Goal: Task Accomplishment & Management: Manage account settings

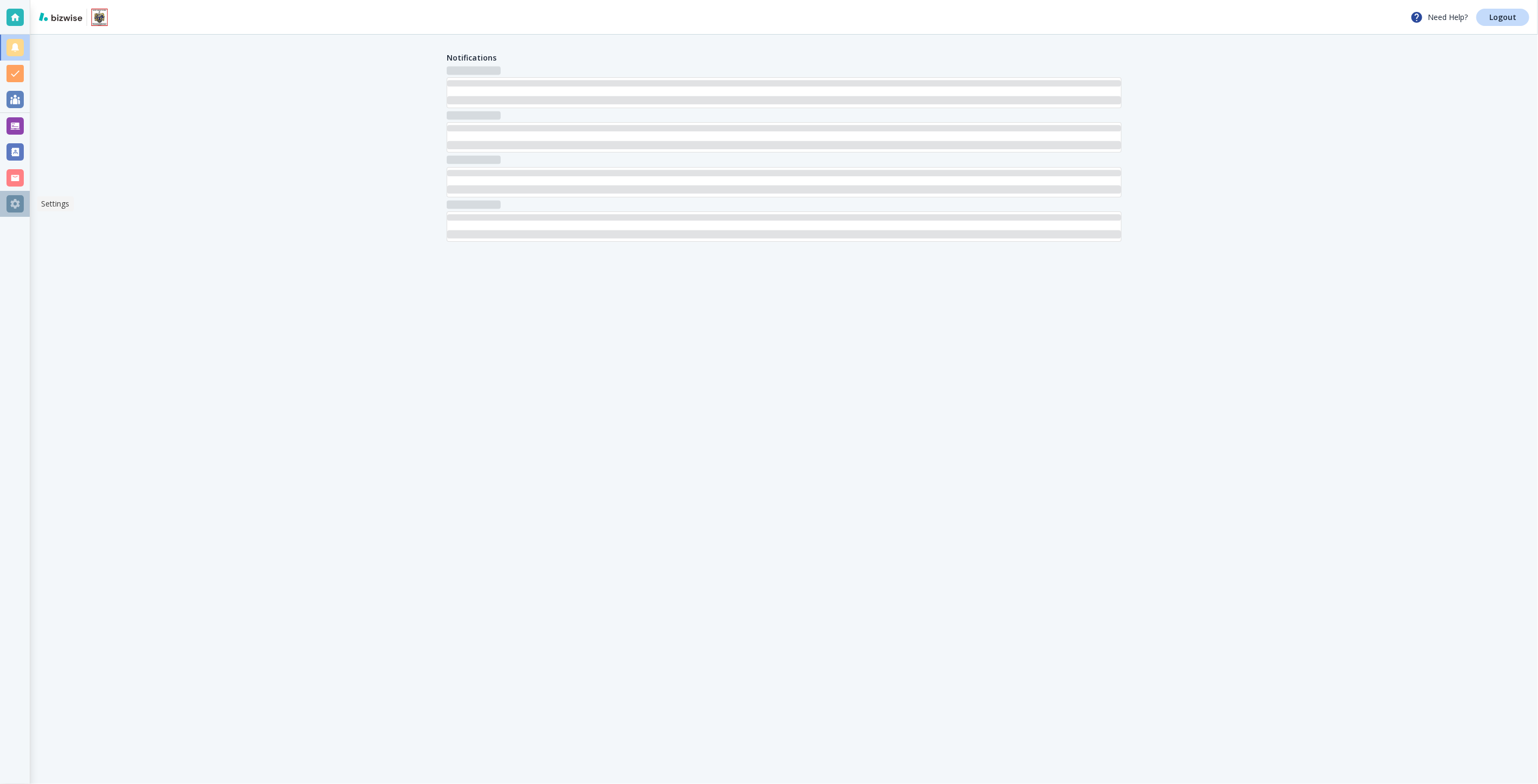
click at [13, 209] on div at bounding box center [15, 204] width 17 height 17
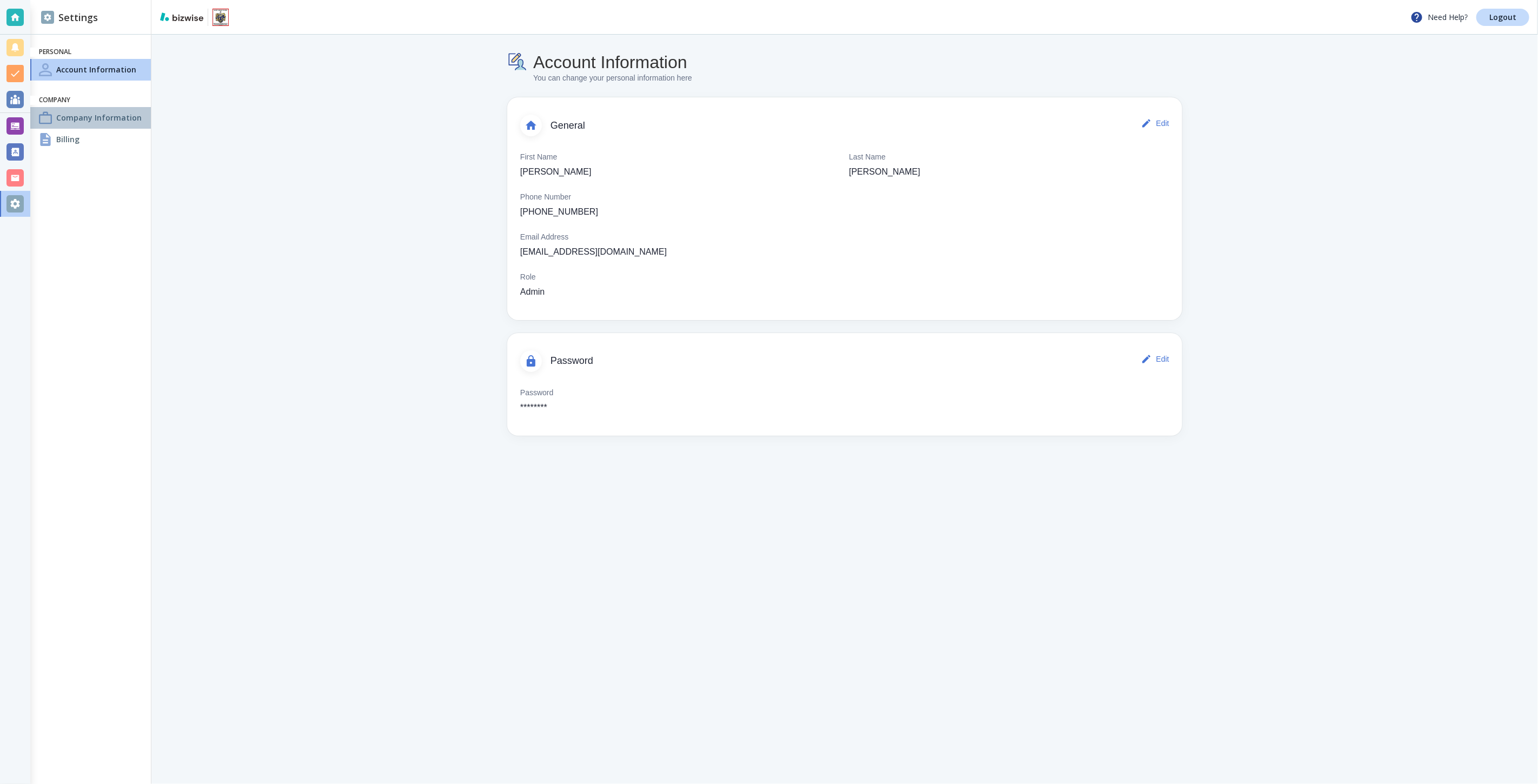
click at [108, 122] on h4 "Company Information" at bounding box center [99, 117] width 85 height 11
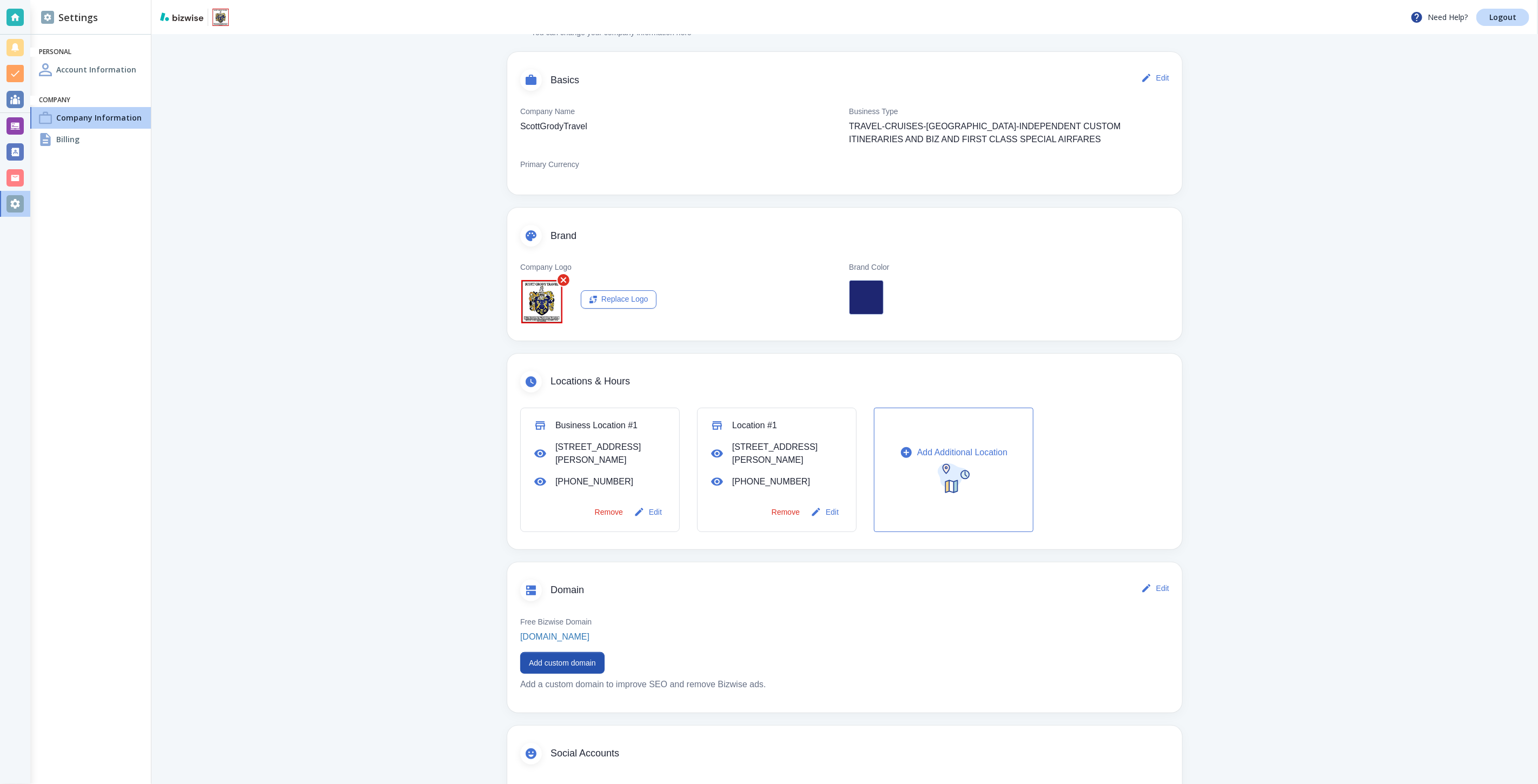
scroll to position [148, 0]
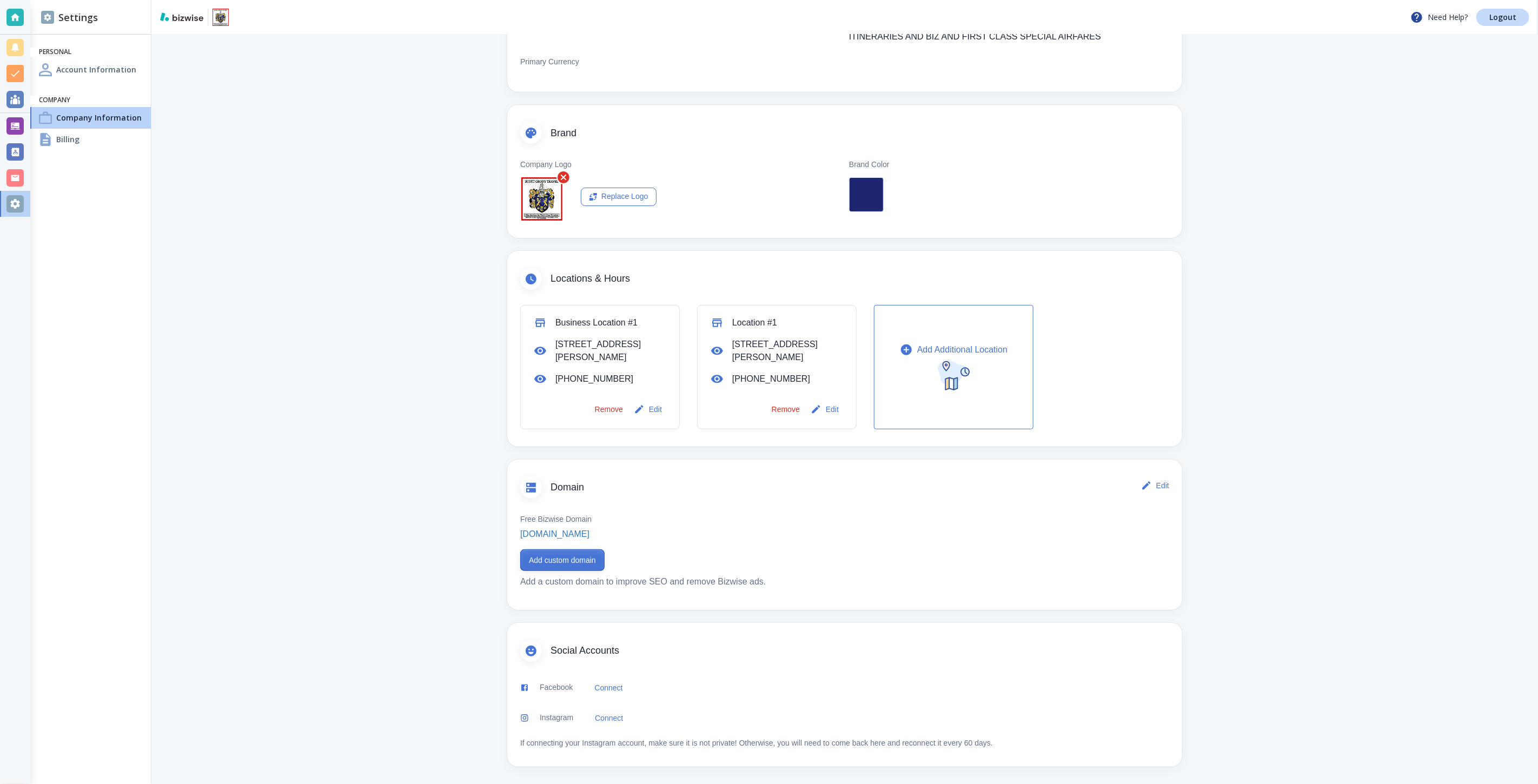
click at [557, 559] on button "Add custom domain" at bounding box center [563, 560] width 85 height 21
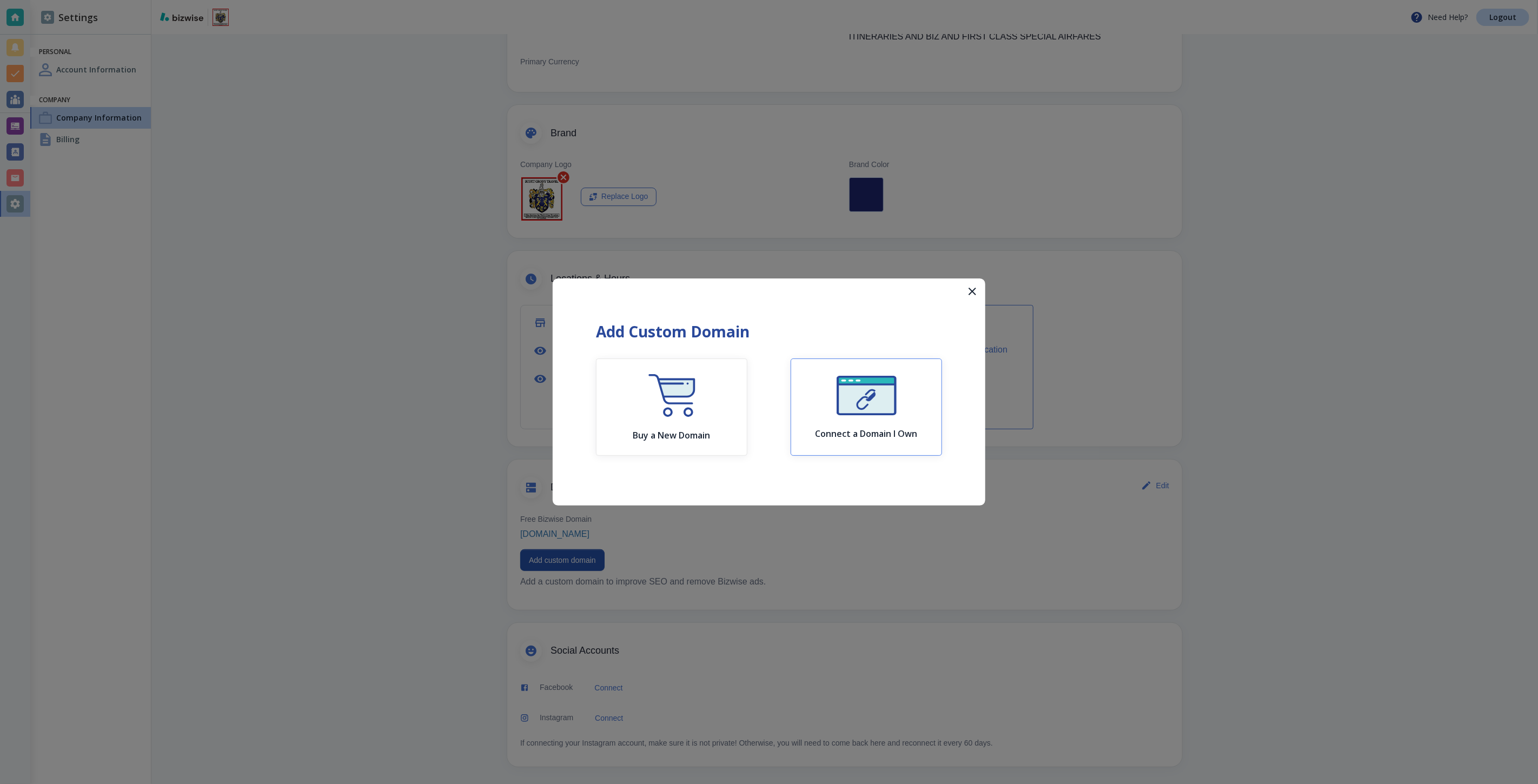
click at [899, 413] on div "Connect a Domain I Own" at bounding box center [866, 407] width 102 height 63
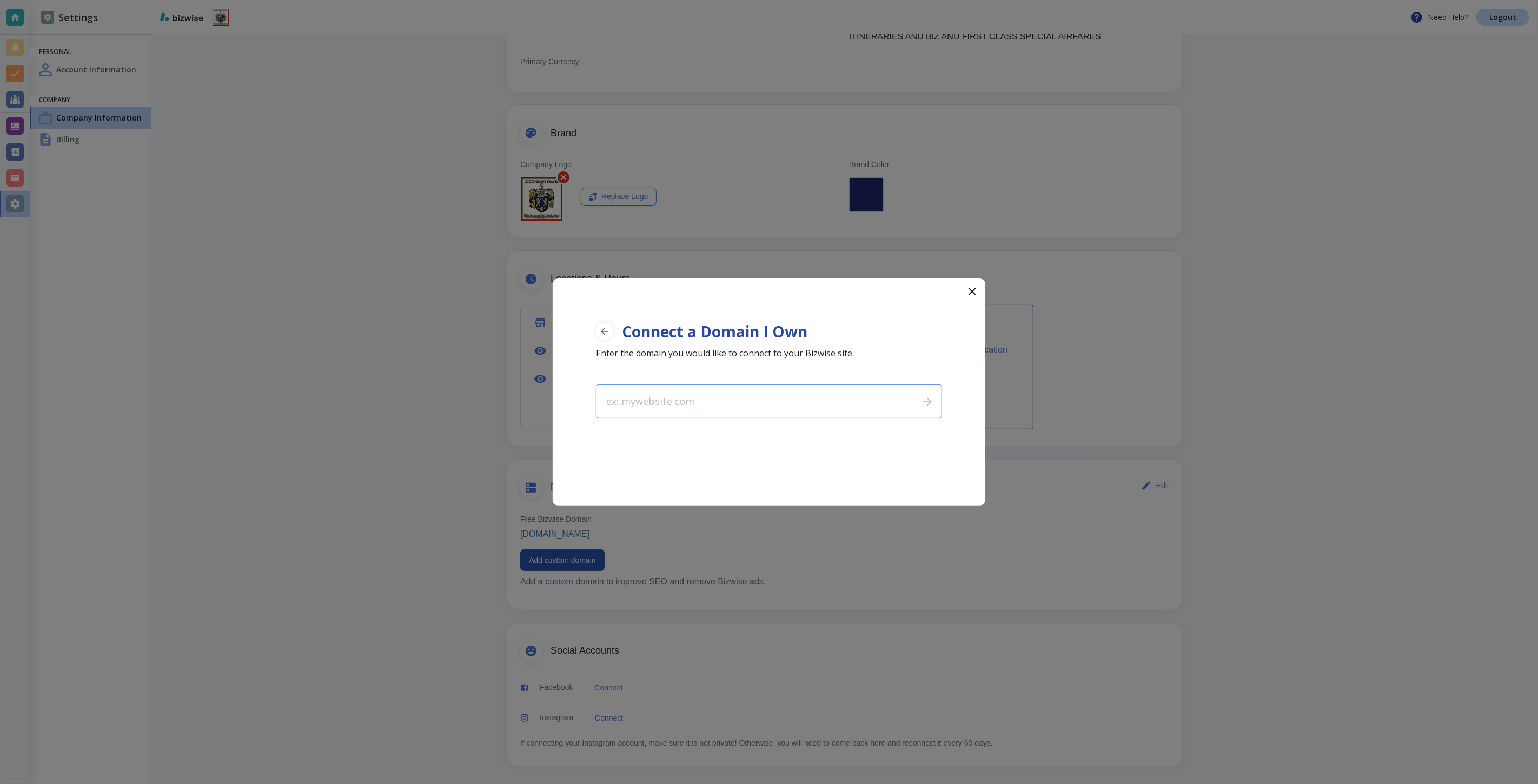
type input "[DOMAIN_NAME]"
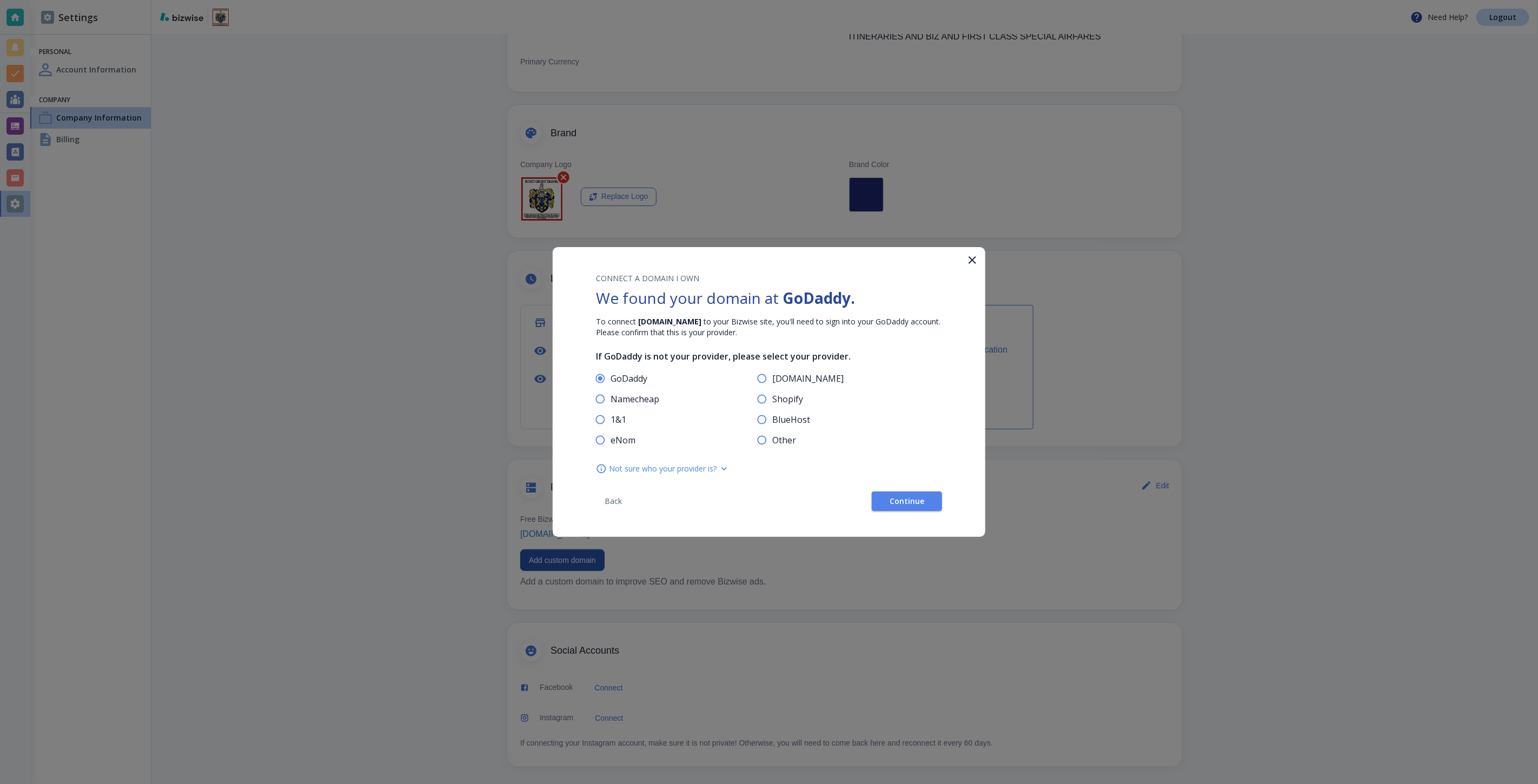
click at [909, 511] on div "CONNECT A DOMAIN I OWN We found your domain at GoDaddy . To connect scottgrodyt…" at bounding box center [769, 392] width 433 height 290
click at [909, 509] on button "Continue" at bounding box center [907, 501] width 71 height 19
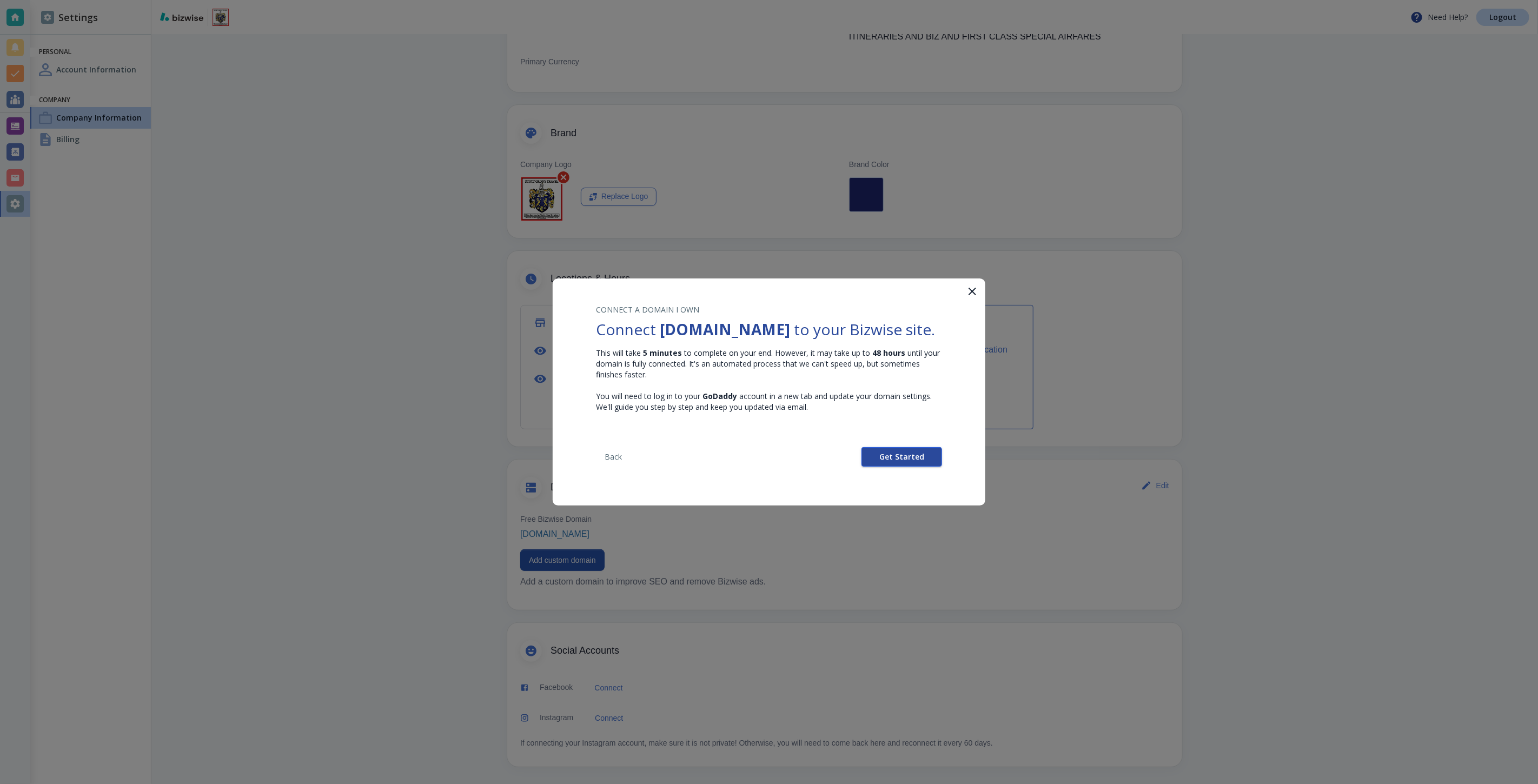
click at [878, 464] on button "Get Started" at bounding box center [902, 456] width 81 height 19
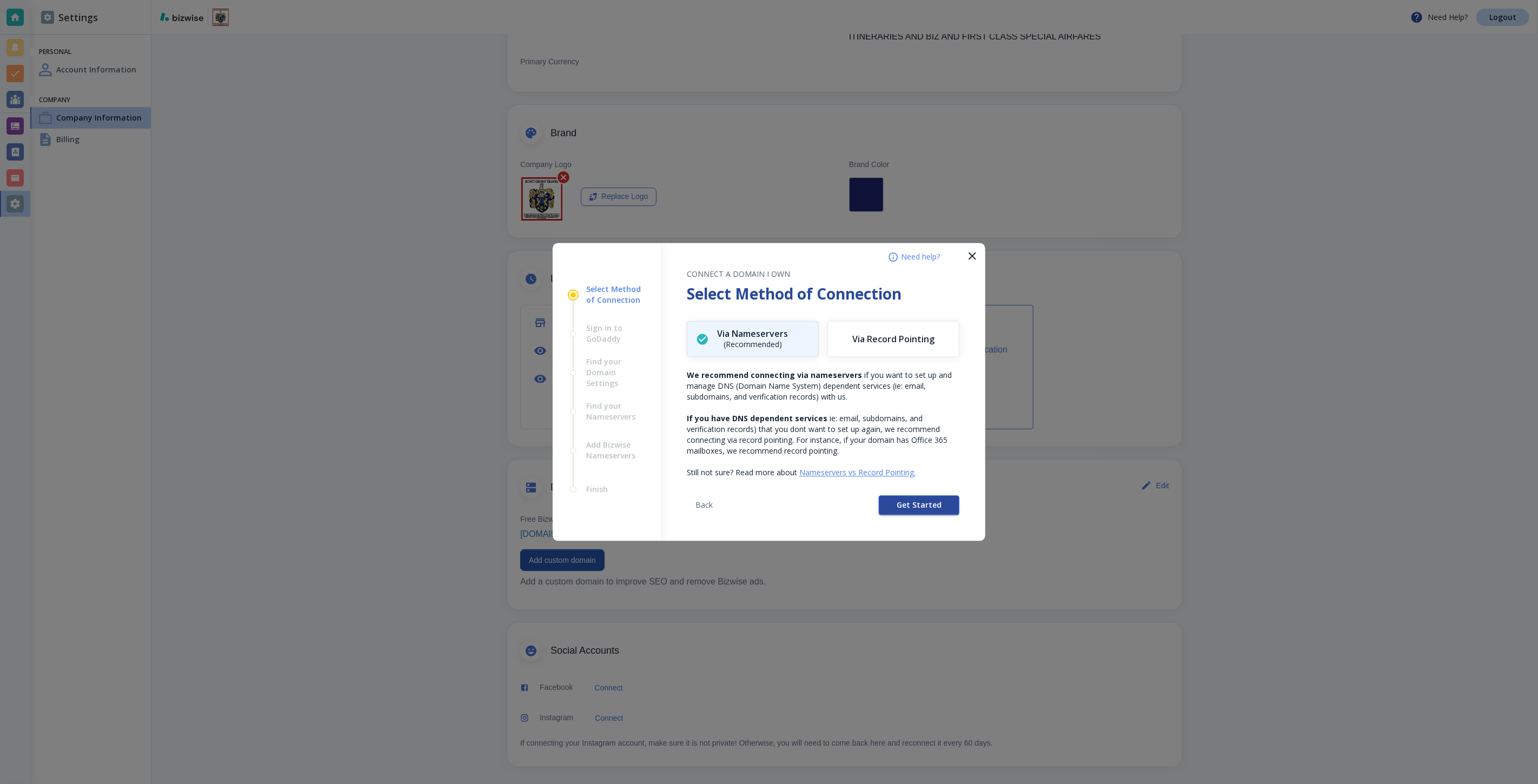
click at [885, 501] on button "Get Started" at bounding box center [919, 505] width 81 height 19
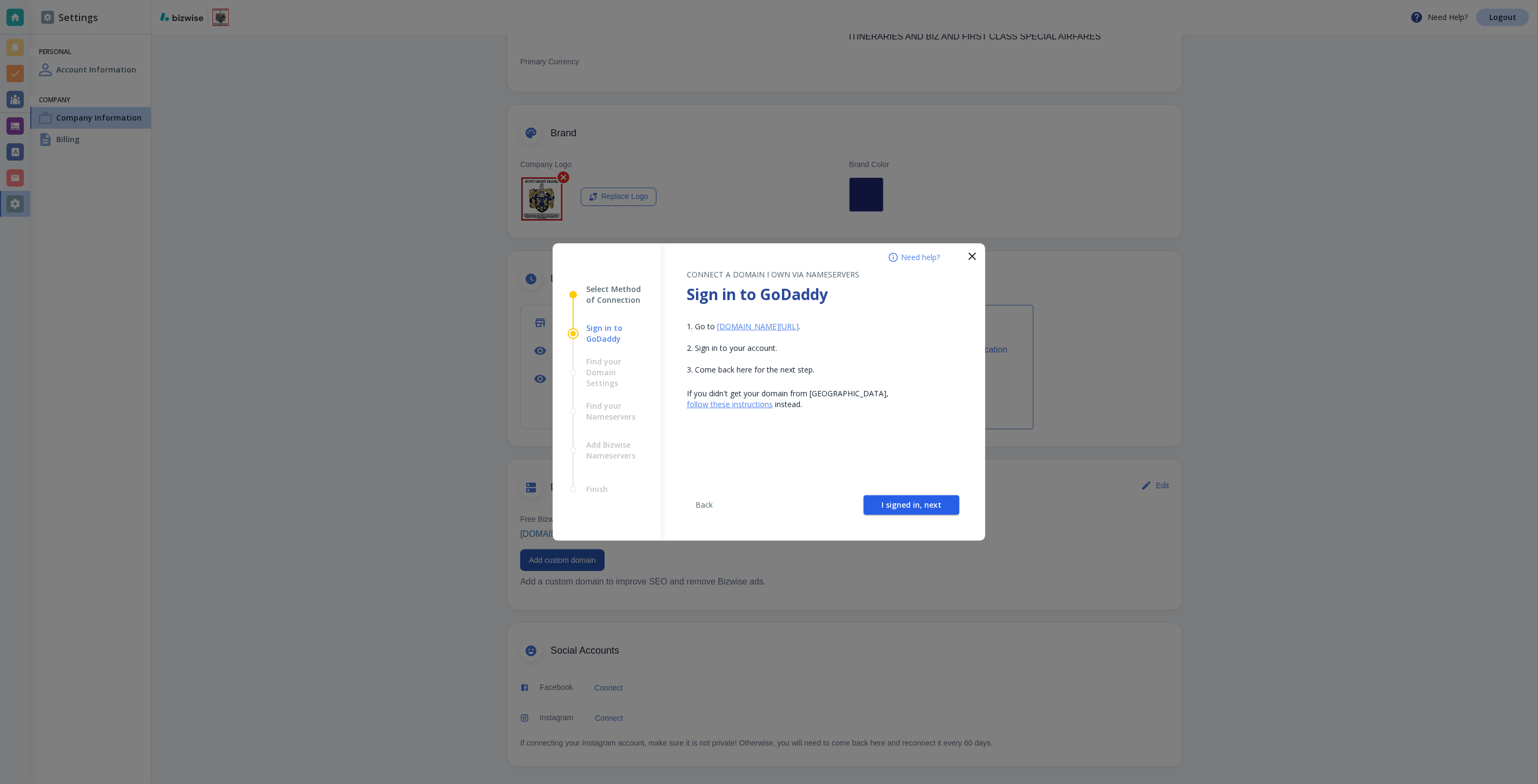
click at [885, 501] on span "I signed in, next" at bounding box center [911, 504] width 60 height 7
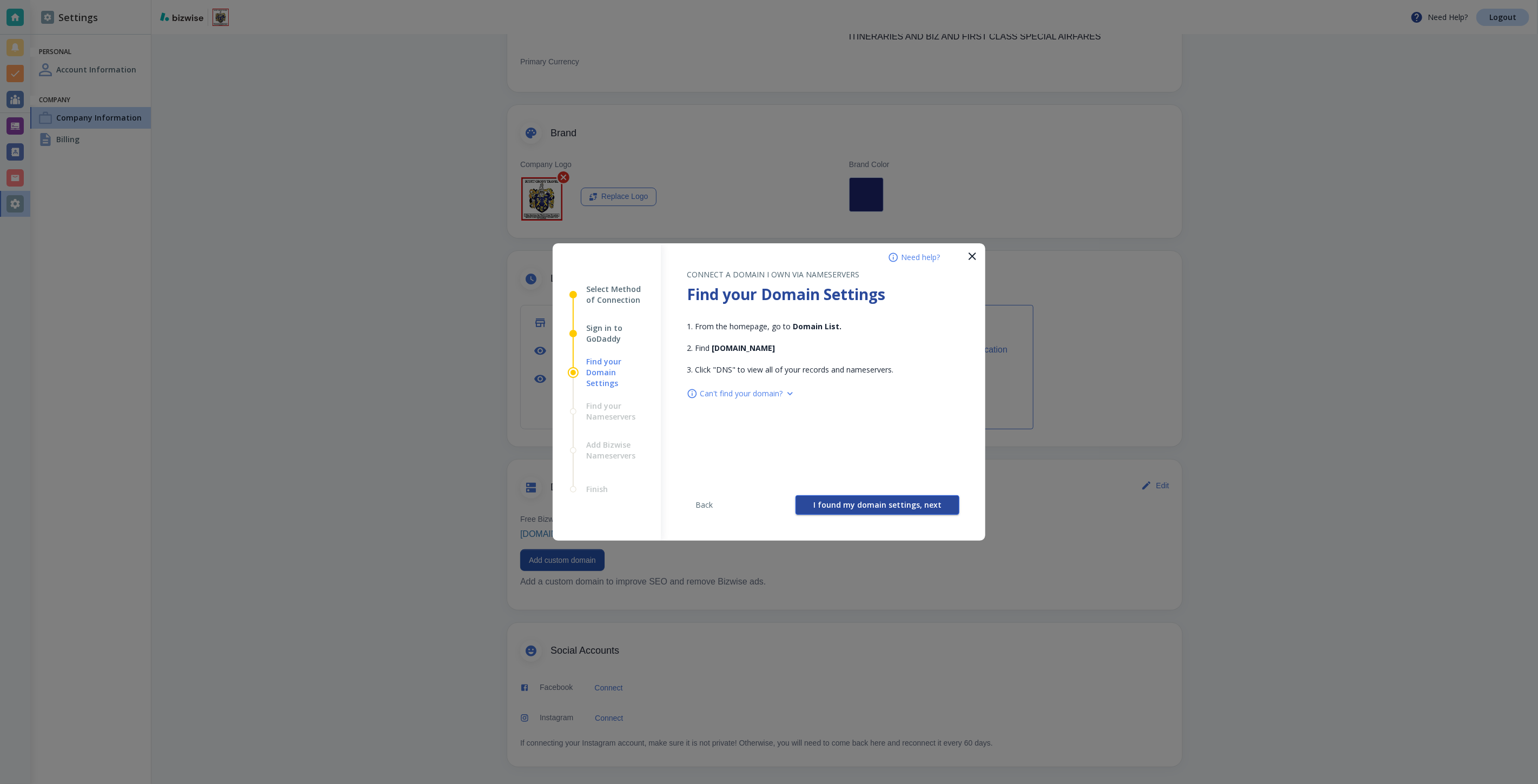
click at [875, 503] on span "I found my domain settings, next" at bounding box center [877, 504] width 128 height 7
click at [873, 505] on span "I found my nameservers, next" at bounding box center [885, 504] width 114 height 7
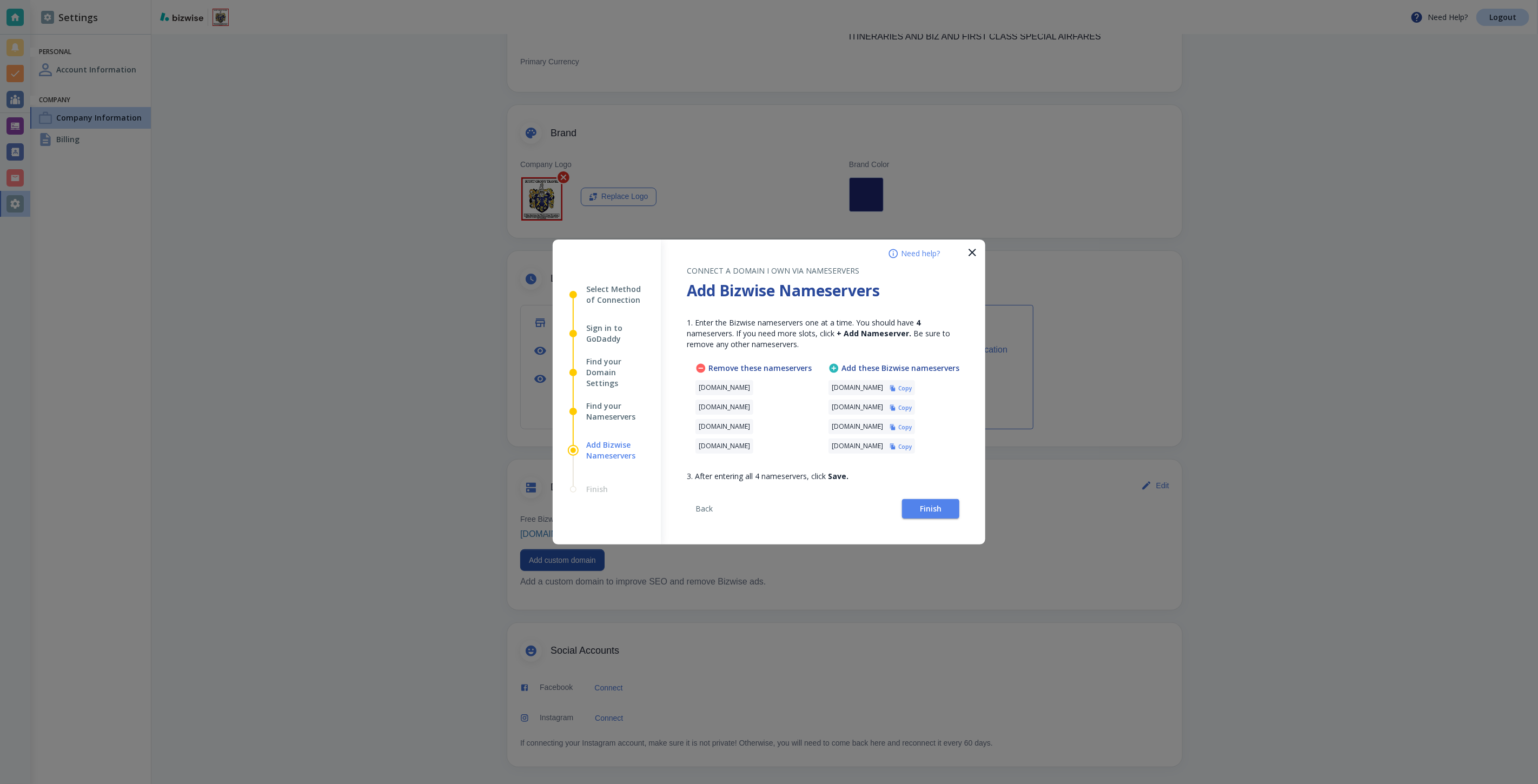
click at [895, 389] on icon "button" at bounding box center [893, 387] width 5 height 6
click at [948, 503] on button "Finish" at bounding box center [930, 508] width 57 height 19
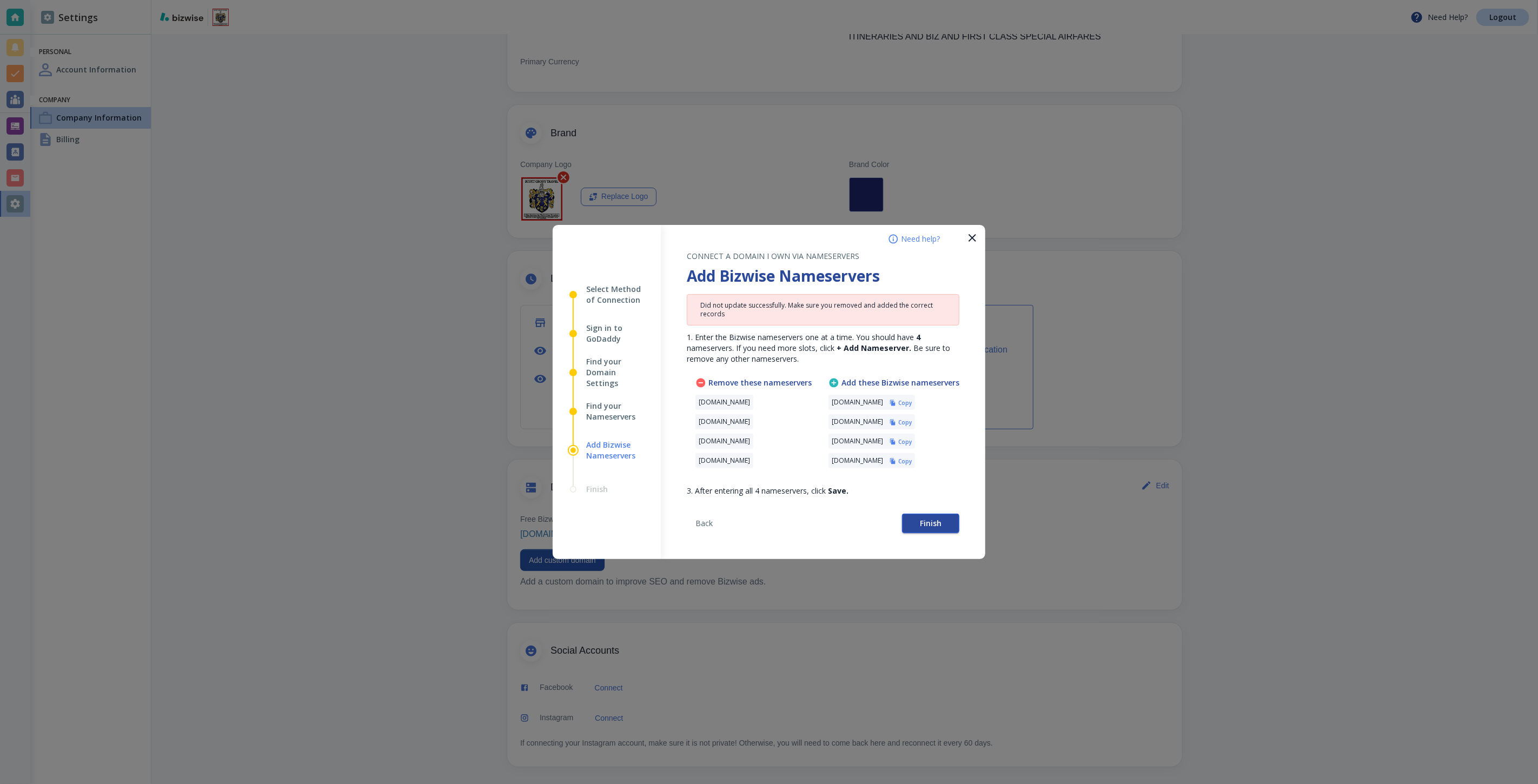
click at [944, 516] on button "Finish" at bounding box center [930, 523] width 57 height 19
click at [937, 516] on button "Finish" at bounding box center [930, 523] width 57 height 19
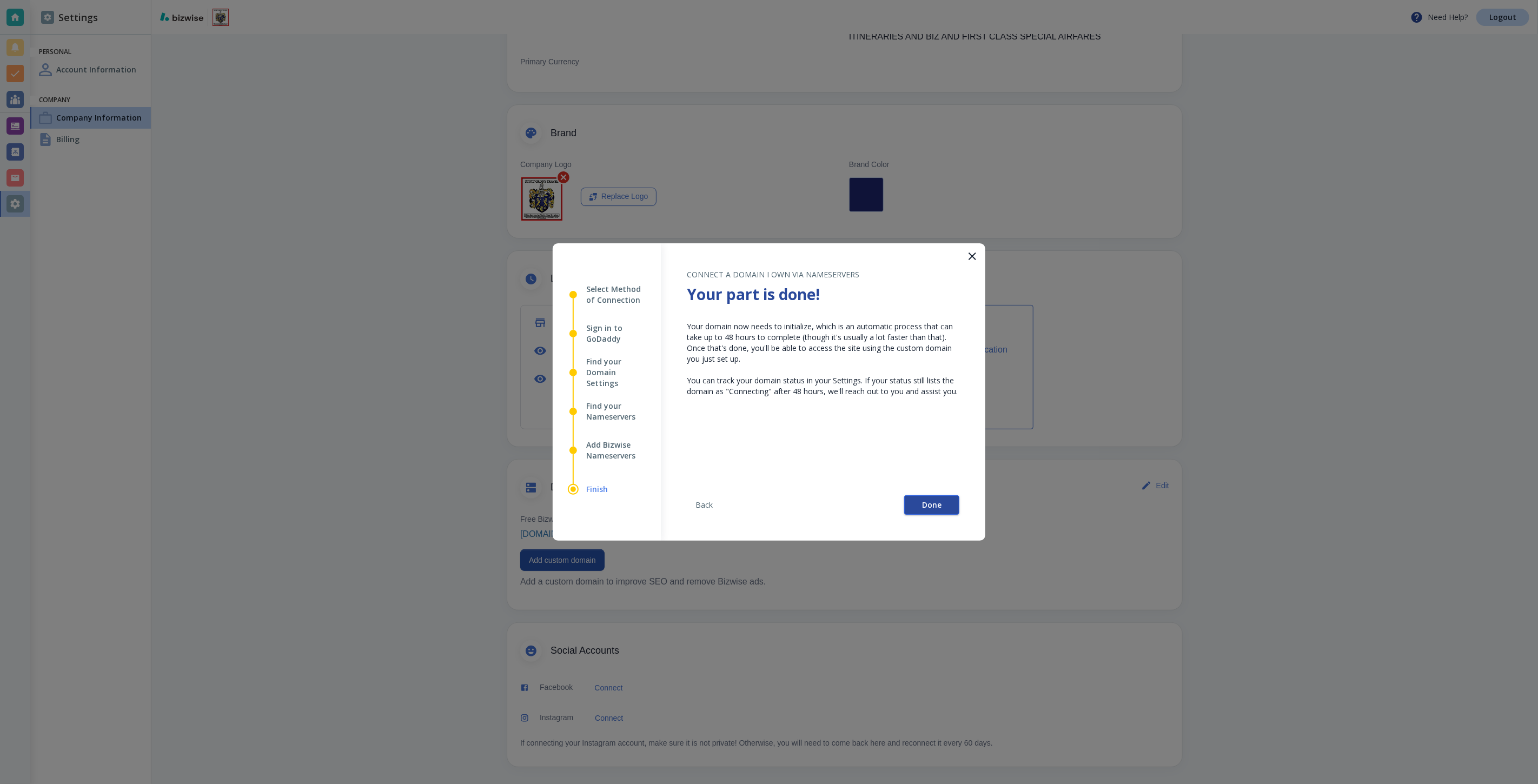
click at [936, 505] on span "Done" at bounding box center [932, 504] width 19 height 7
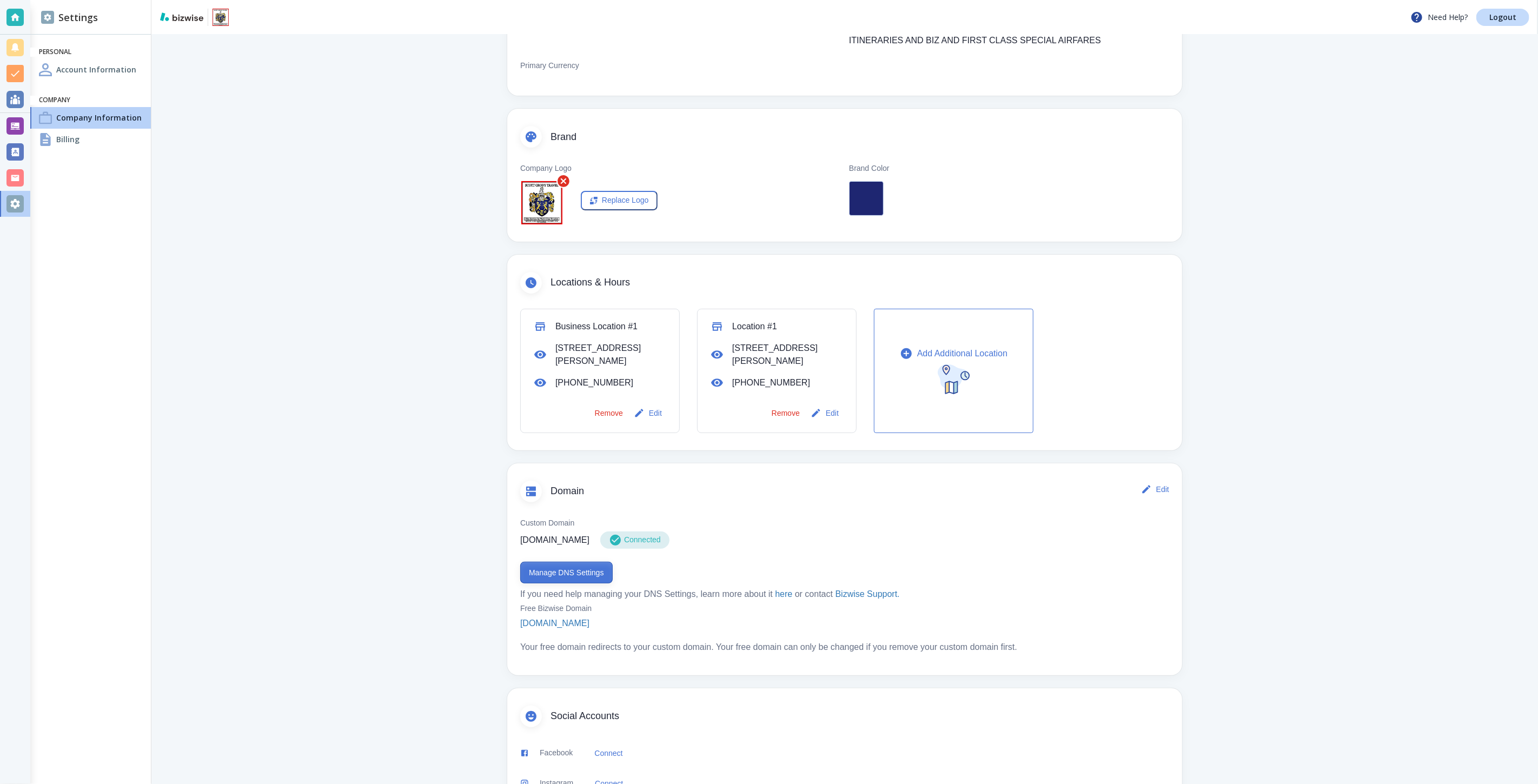
scroll to position [209, 0]
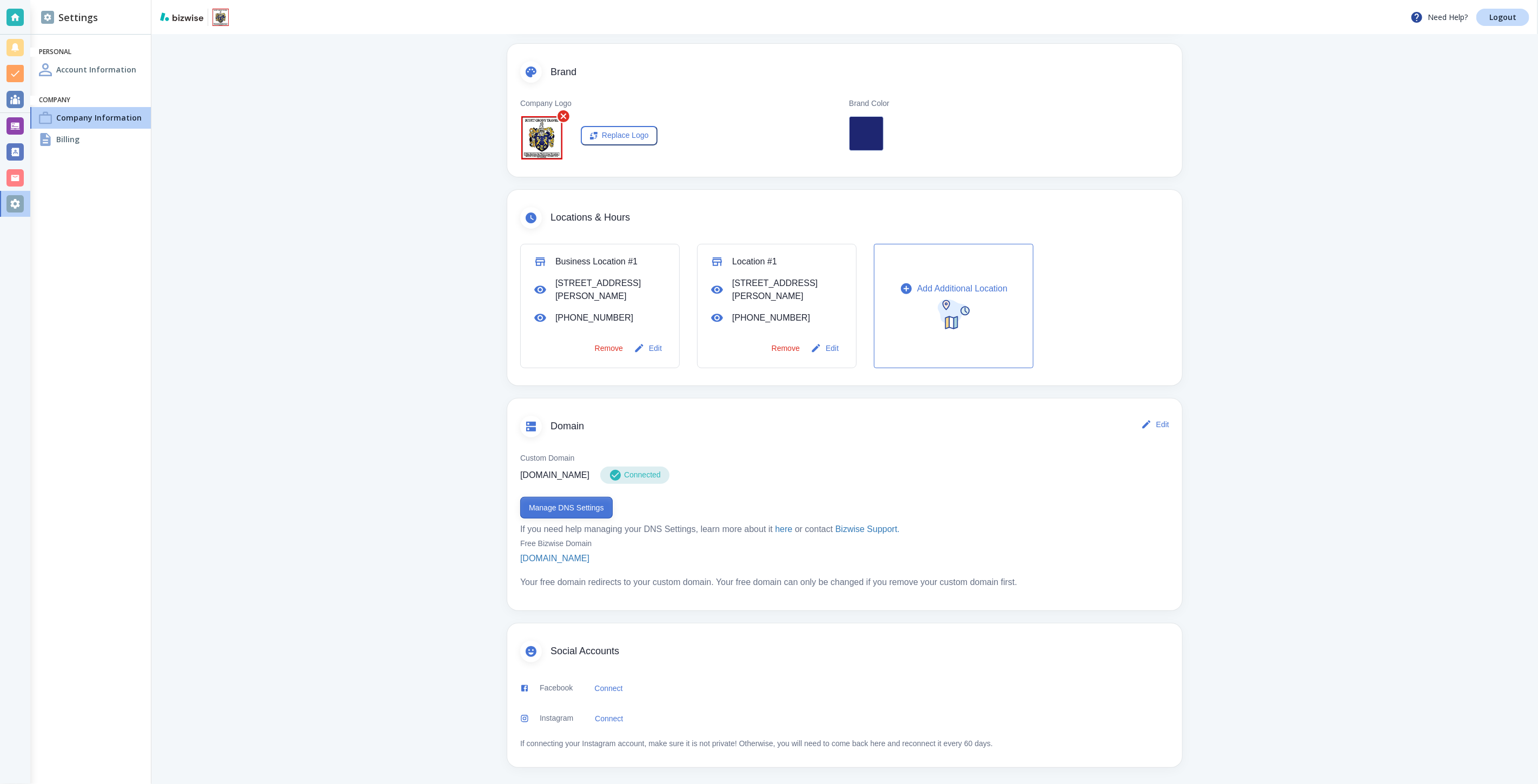
click at [554, 503] on button "Manage DNS Settings" at bounding box center [567, 507] width 93 height 21
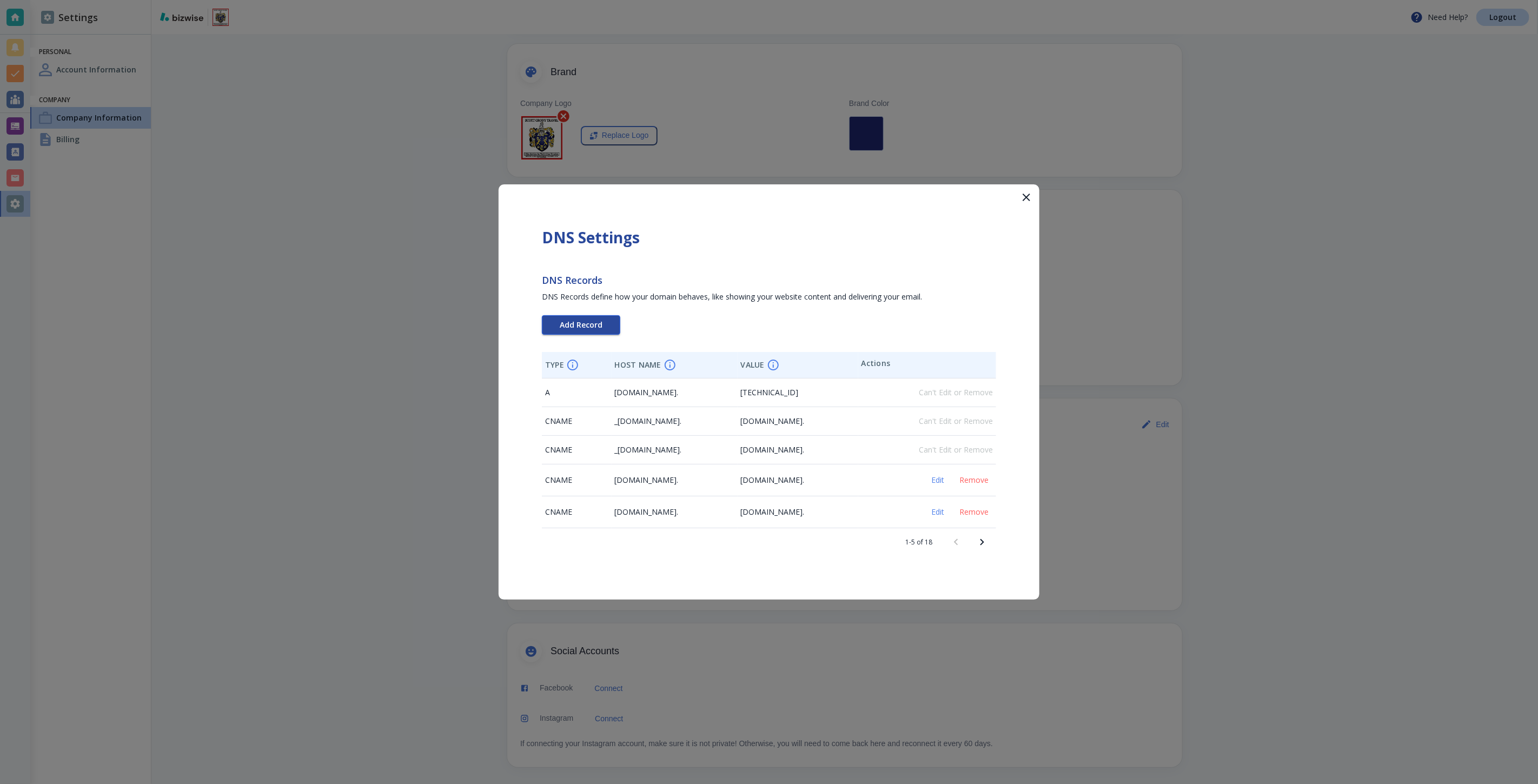
click at [598, 331] on button "Add Record" at bounding box center [581, 324] width 79 height 19
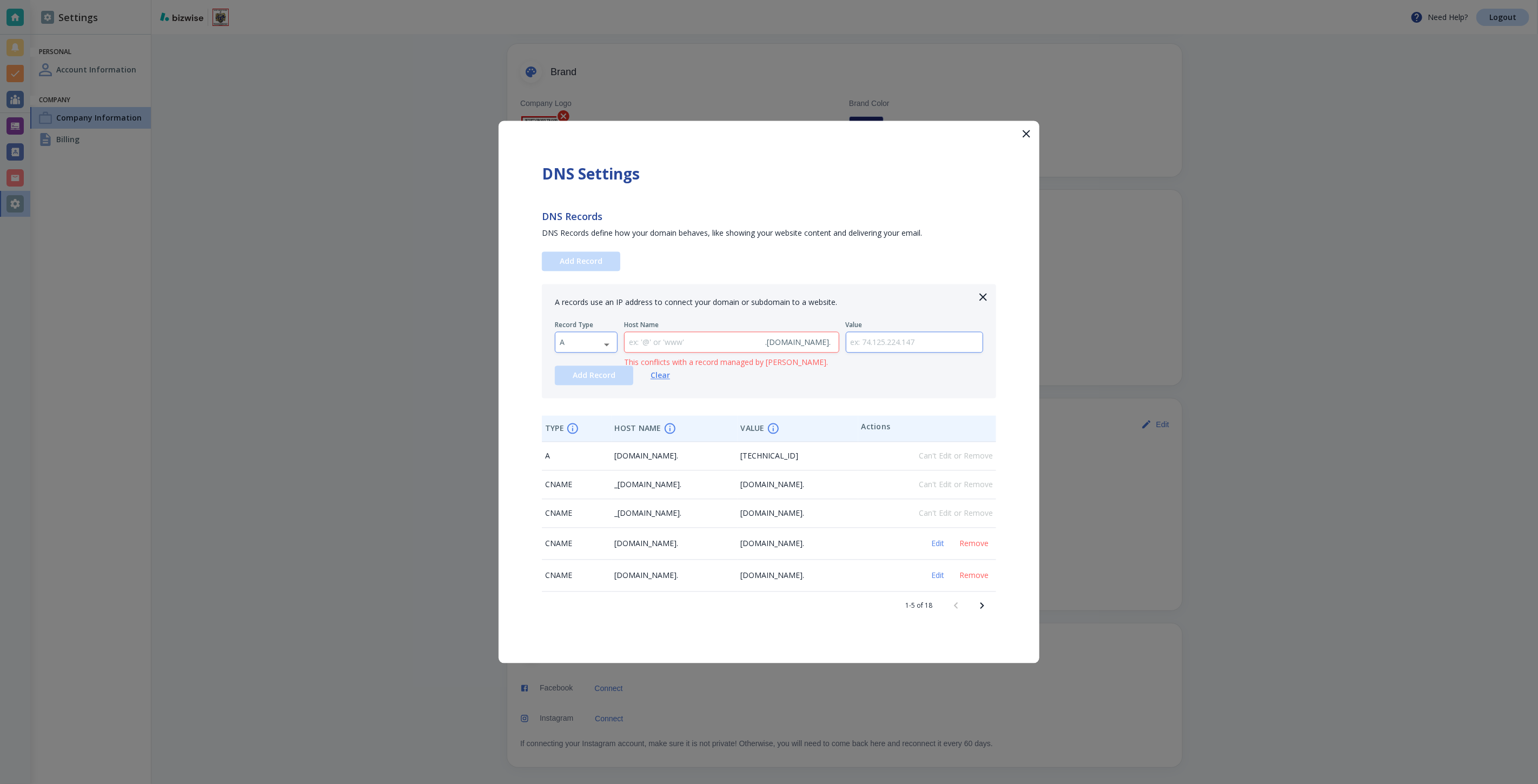
click at [576, 0] on body "Need Help? Logout Settings Personal Account Information Company Company Informa…" at bounding box center [769, 0] width 1538 height 0
click at [579, 409] on li "TXT" at bounding box center [586, 411] width 62 height 17
type input "TXT"
click at [911, 332] on input "text" at bounding box center [915, 342] width 137 height 20
paste input "google-site-verification=rdl-Tt_oOVYigDQ2aEAvuyc843YyKpFtsKzjvihBvxI"
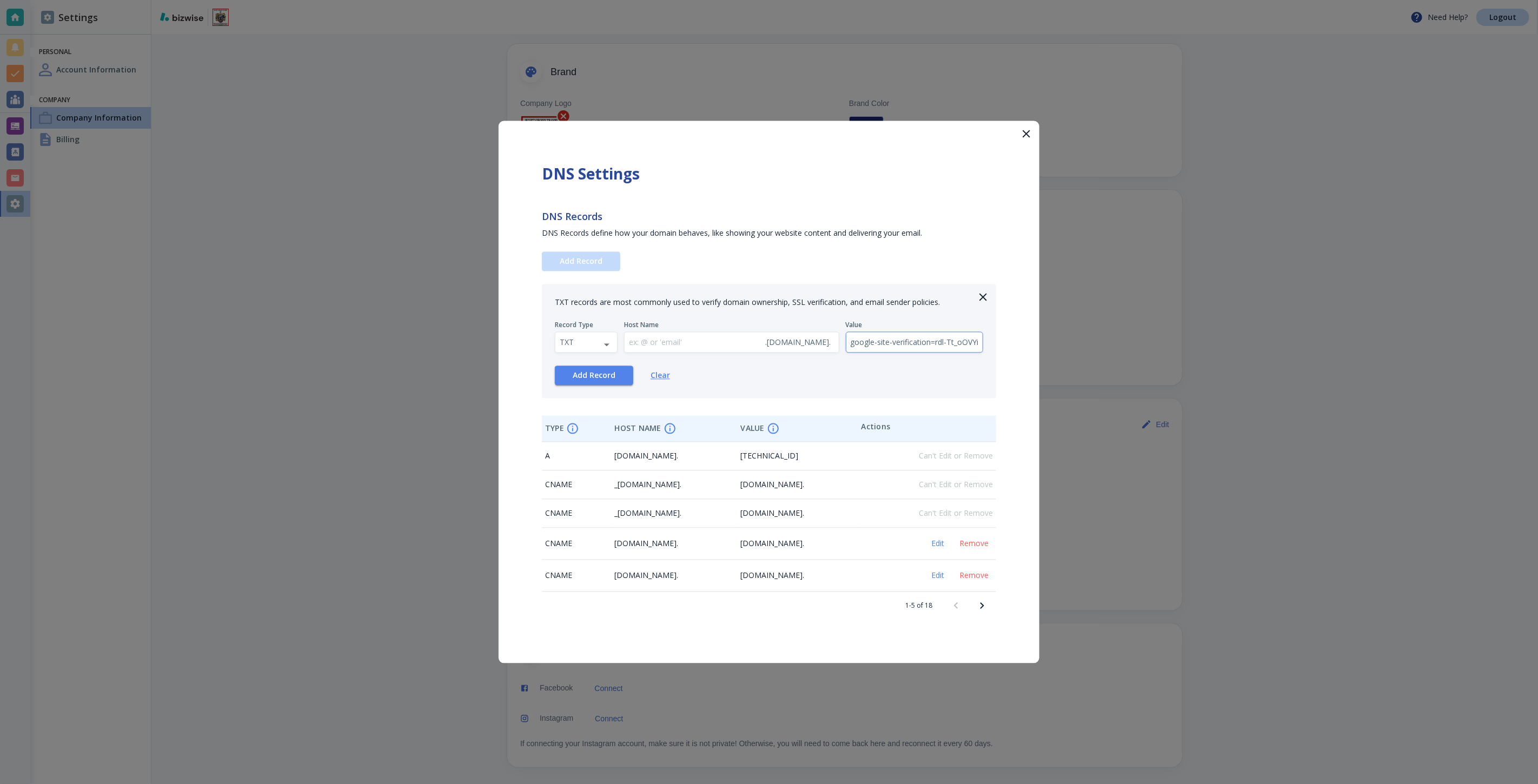
scroll to position [0, 131]
type input "google-site-verification=rdl-Tt_oOVYigDQ2aEAvuyc843YyKpFtsKzjvihBvxI"
click at [608, 379] on span "Add Record" at bounding box center [594, 375] width 43 height 7
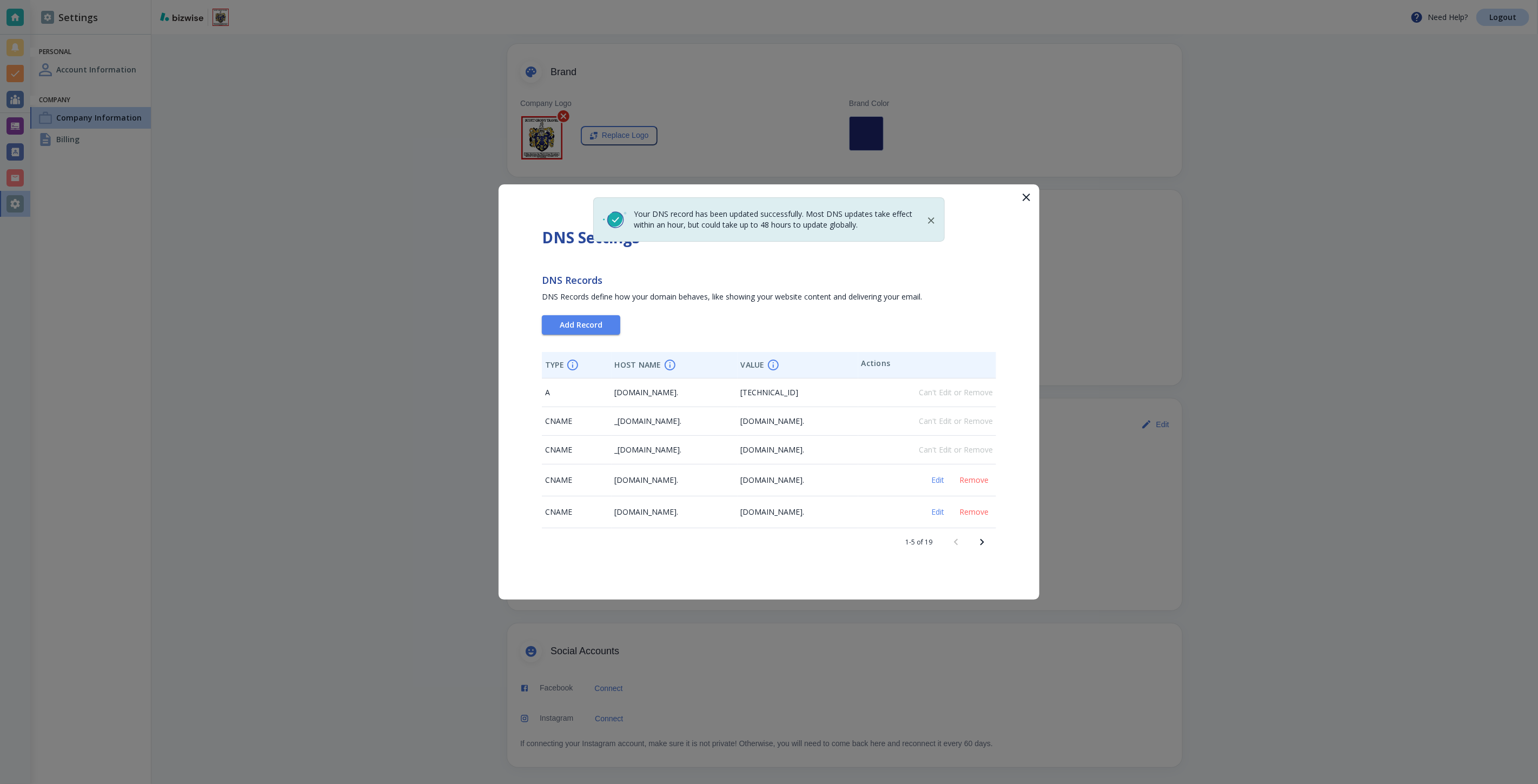
click at [982, 546] on icon "Next page" at bounding box center [982, 542] width 13 height 13
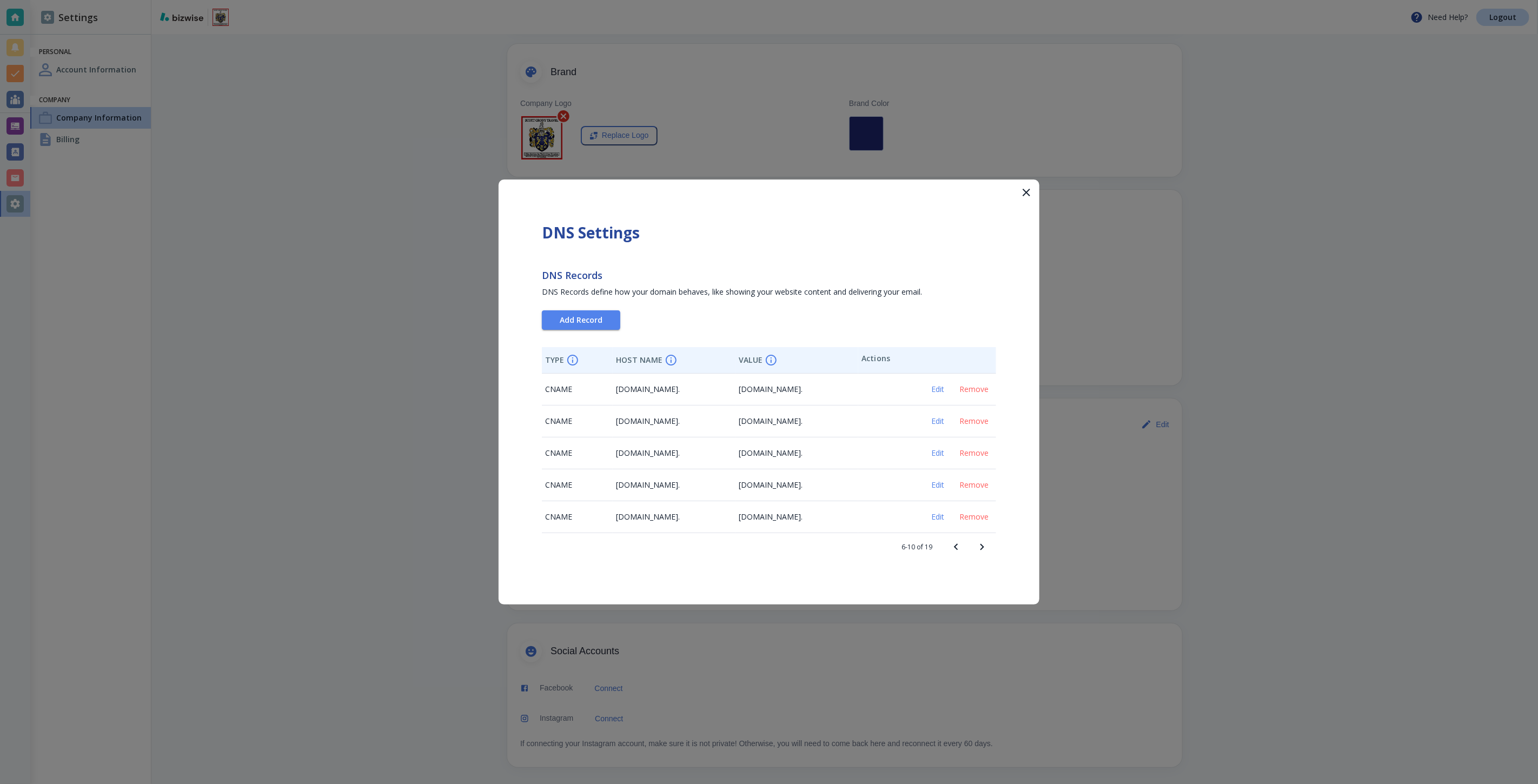
click at [982, 546] on icon "Next page" at bounding box center [983, 547] width 4 height 7
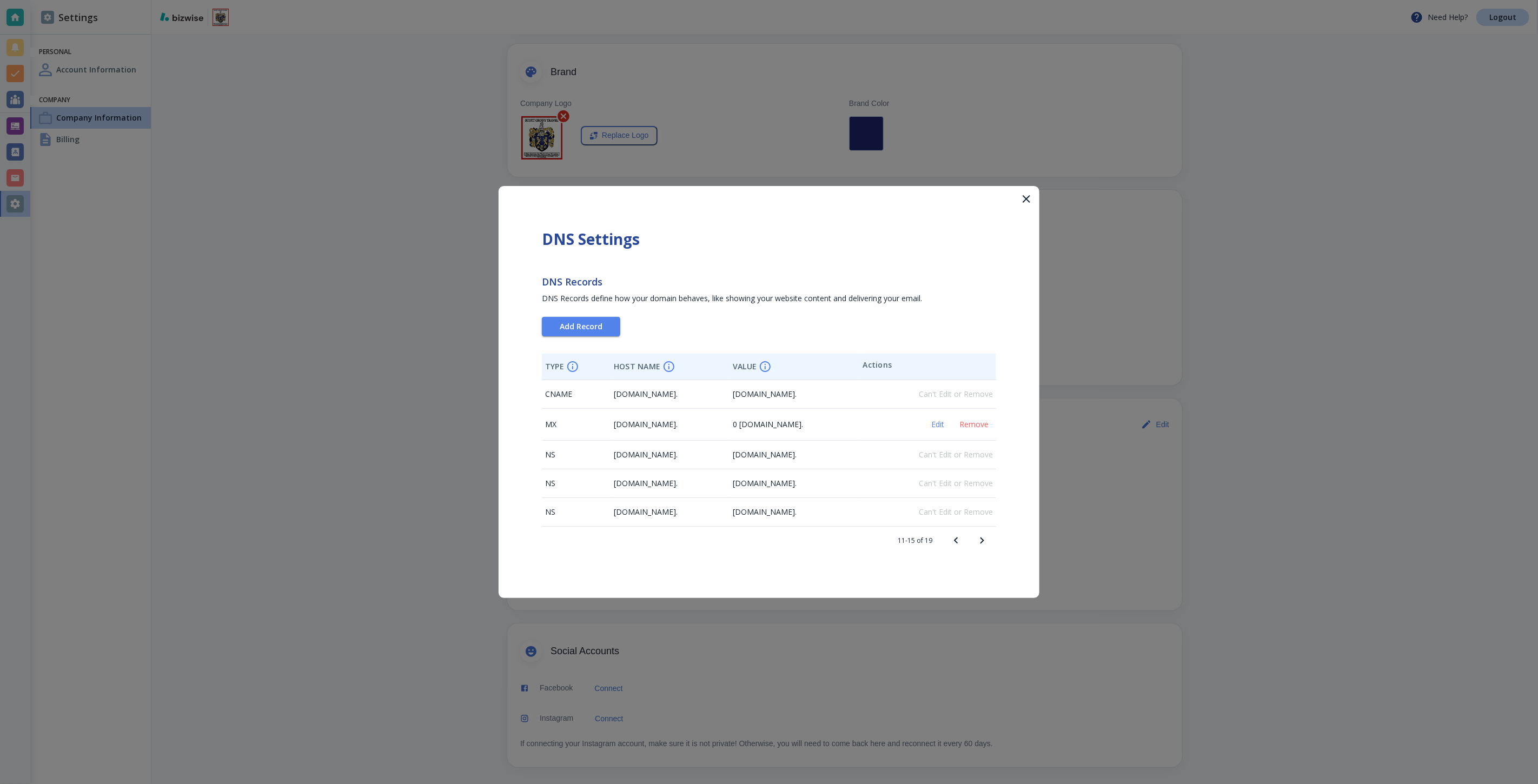
click at [1026, 204] on icon "button" at bounding box center [1026, 199] width 13 height 13
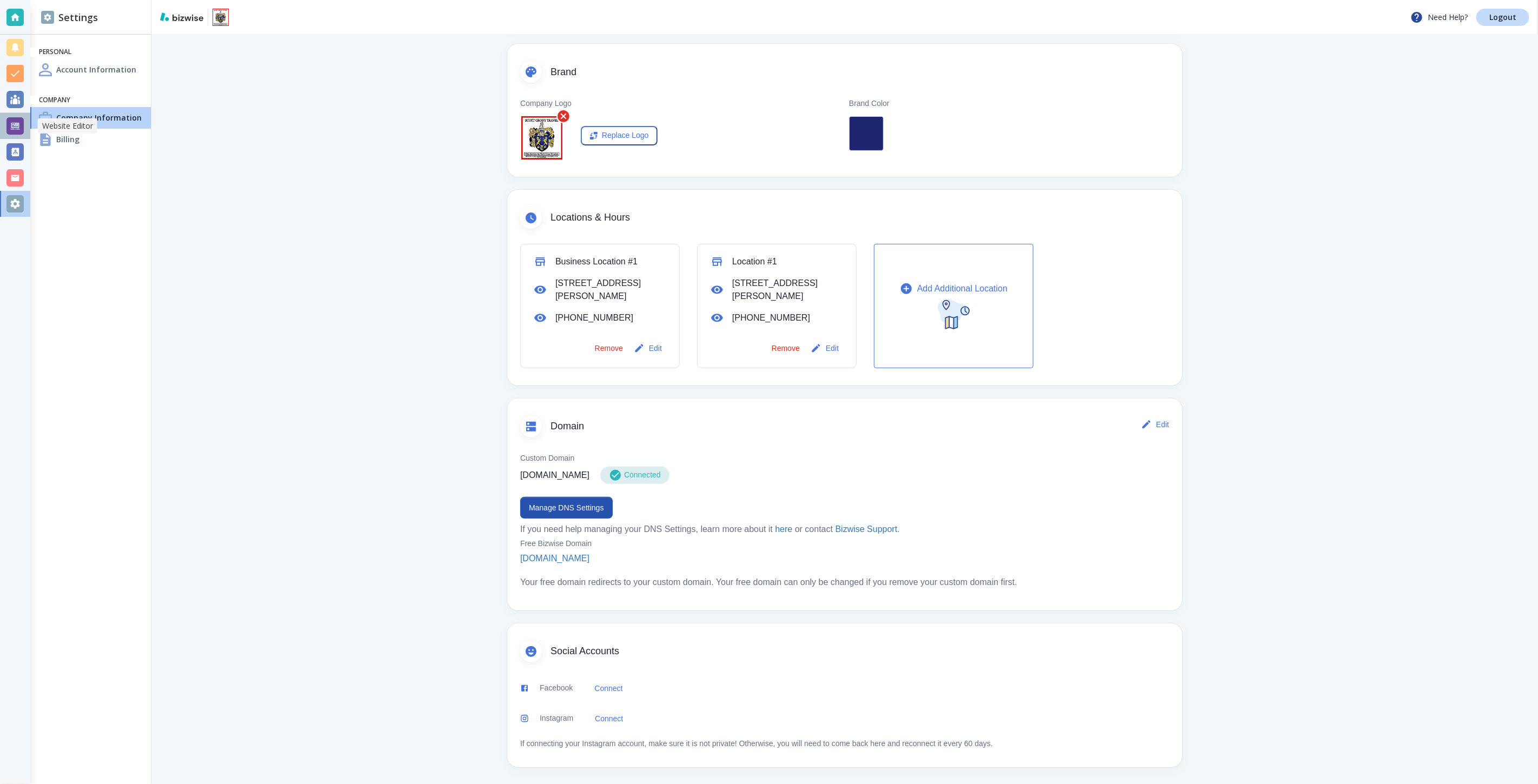
click at [13, 126] on div at bounding box center [15, 126] width 17 height 17
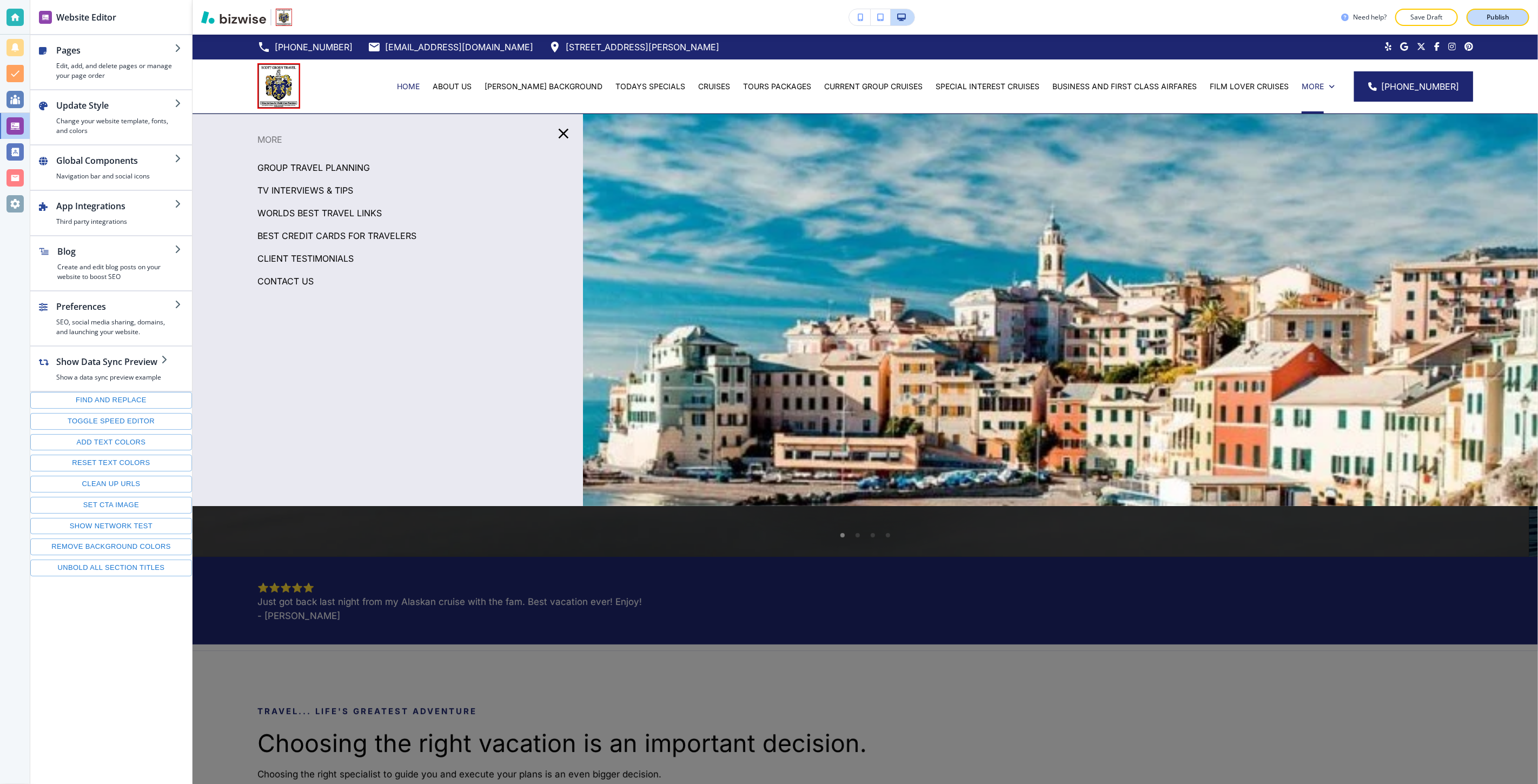
click at [1488, 17] on p "Publish" at bounding box center [1498, 17] width 23 height 9
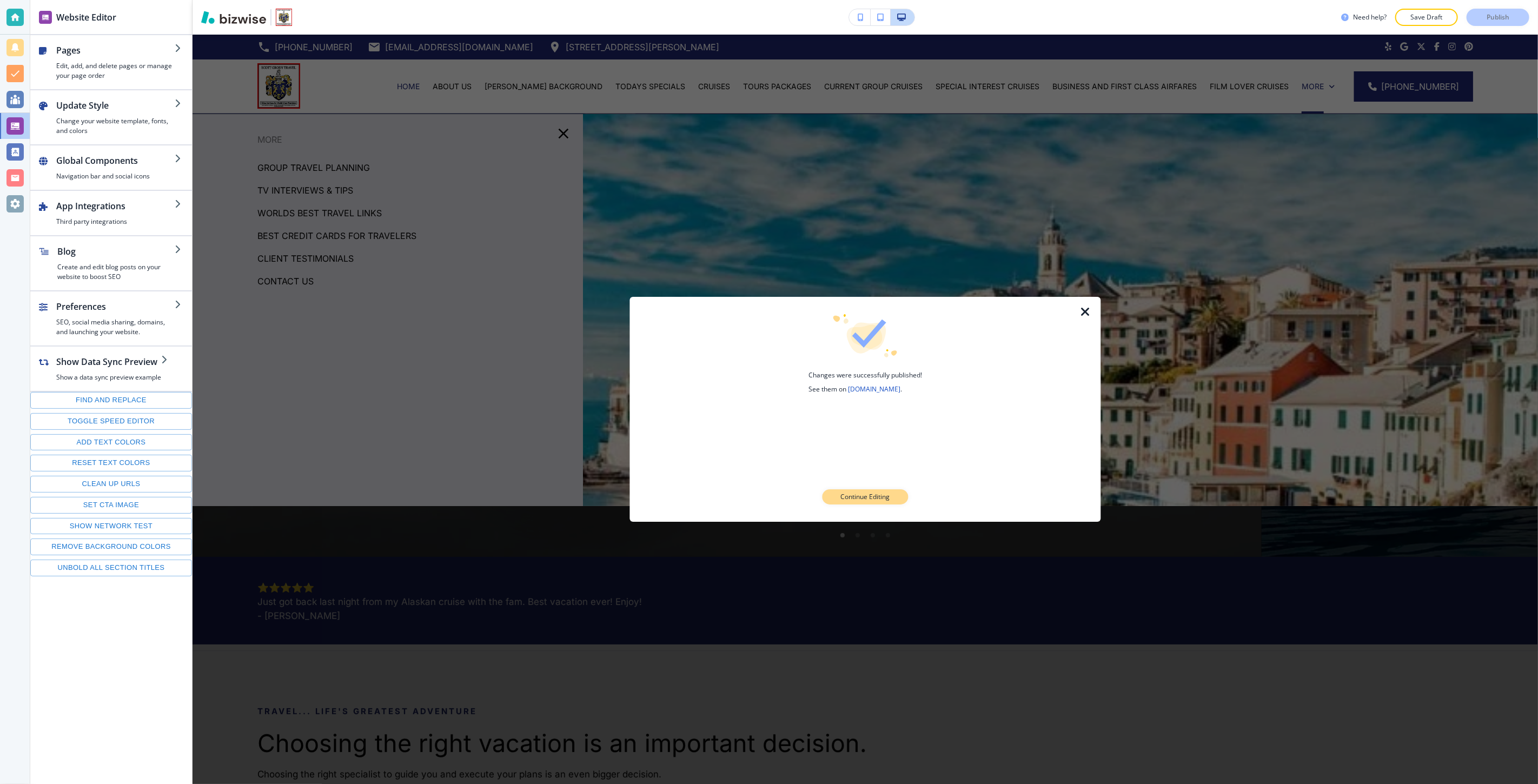
click at [847, 500] on p "Continue Editing" at bounding box center [864, 497] width 49 height 9
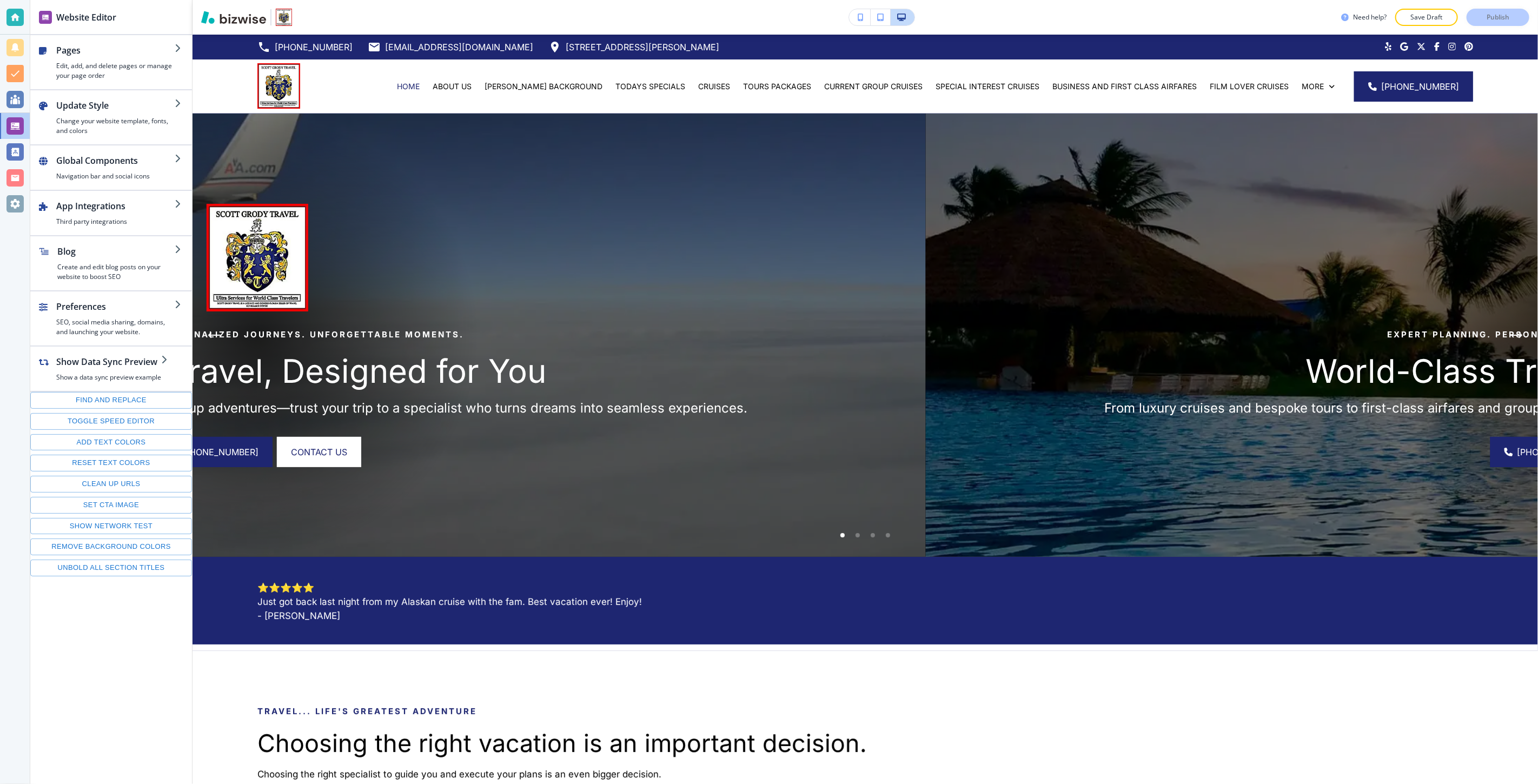
click at [768, 577] on div "⭐⭐⭐⭐⭐ Just got back last night from my Alaskan cruise with the fam. Best vacati…" at bounding box center [865, 600] width 1345 height 87
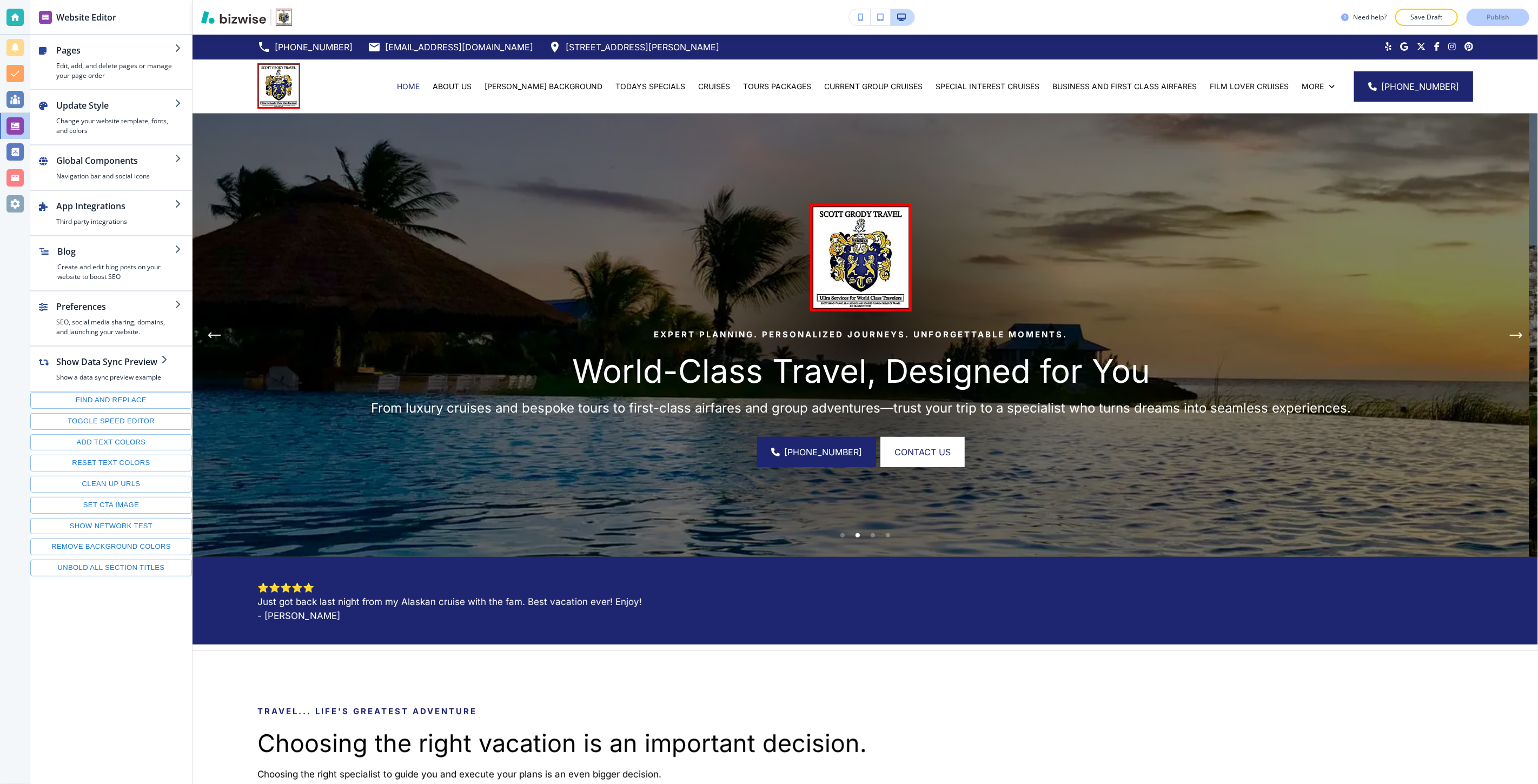
click at [18, 207] on div at bounding box center [15, 204] width 17 height 17
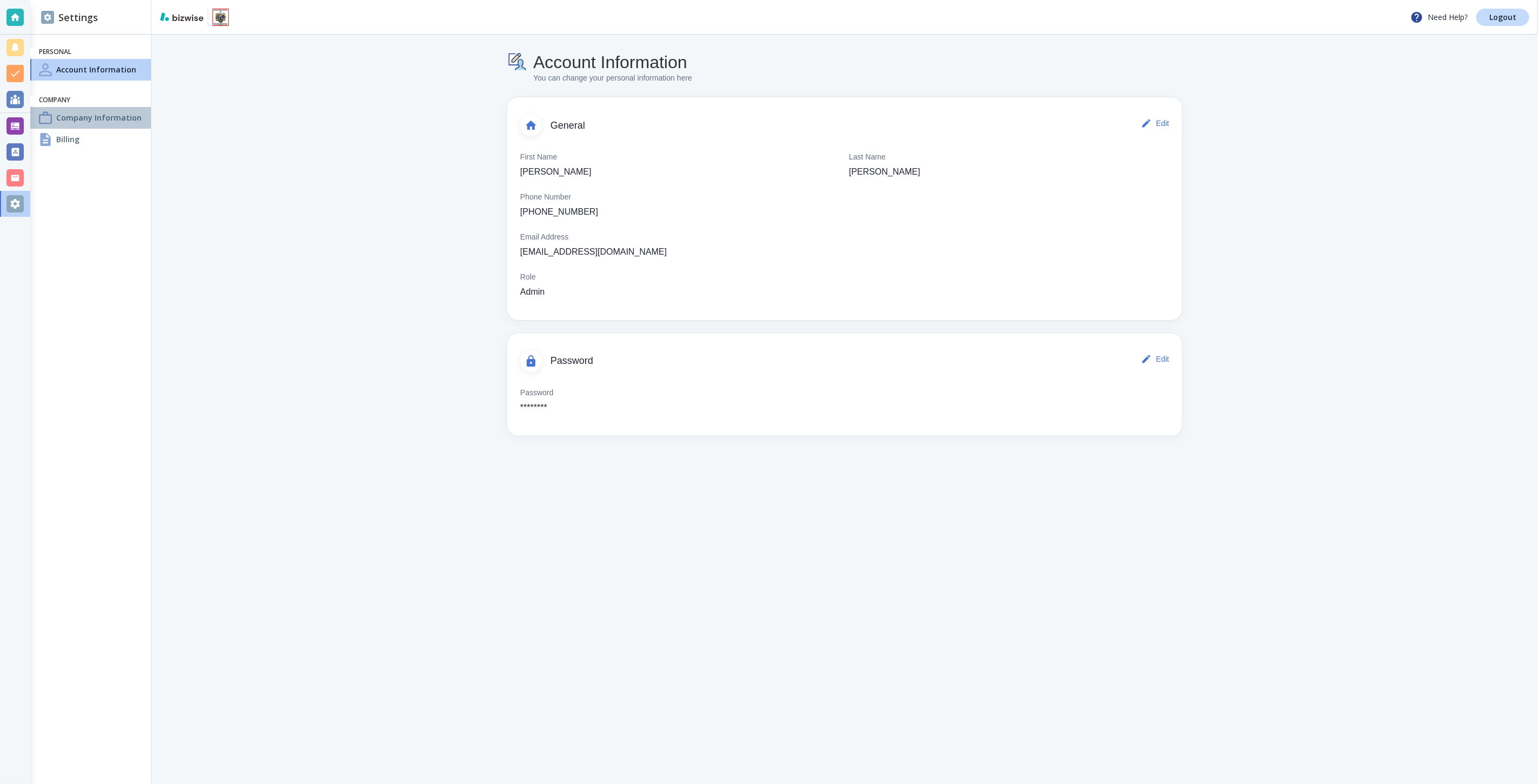
click at [93, 116] on h4 "Company Information" at bounding box center [99, 117] width 85 height 11
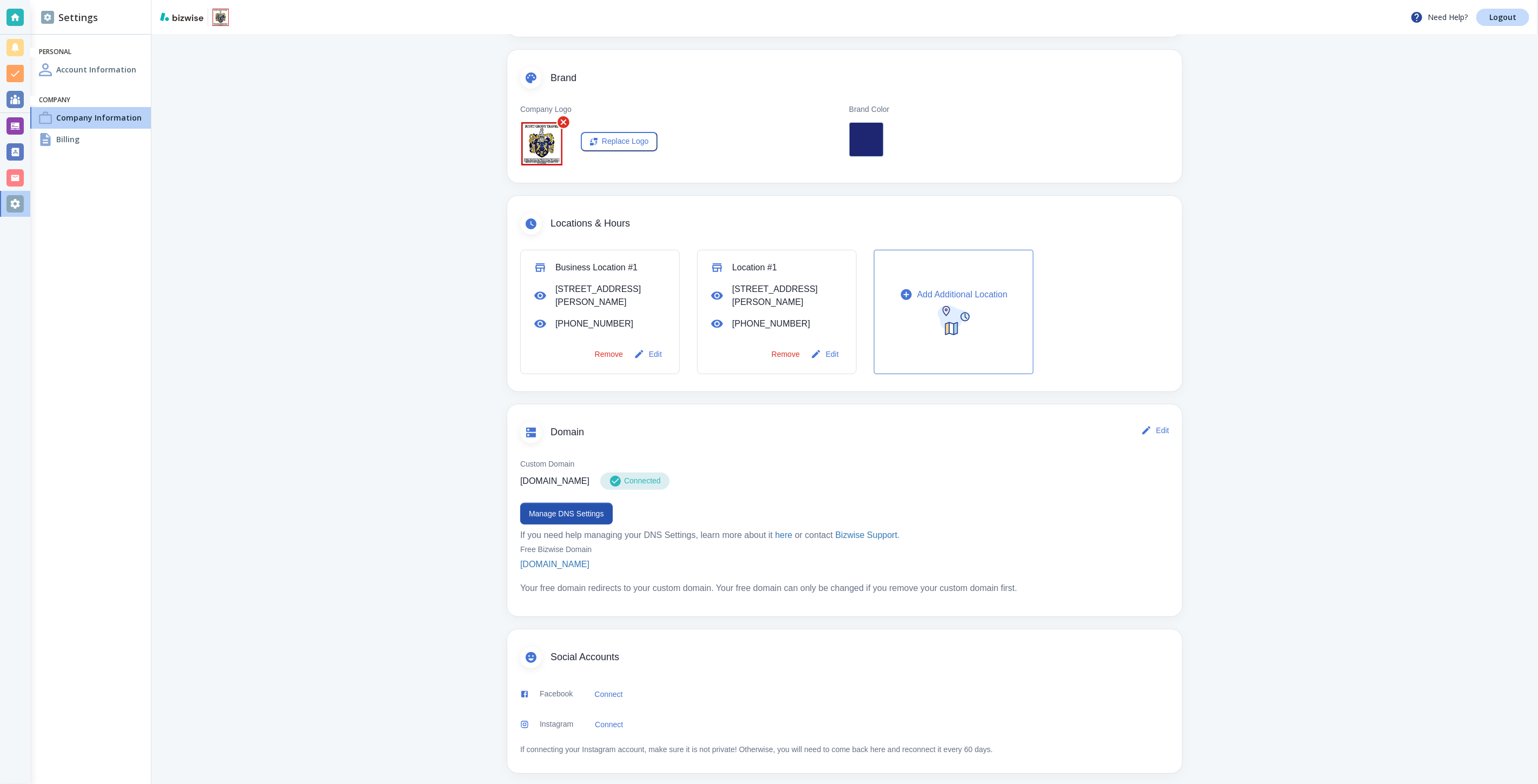
scroll to position [209, 0]
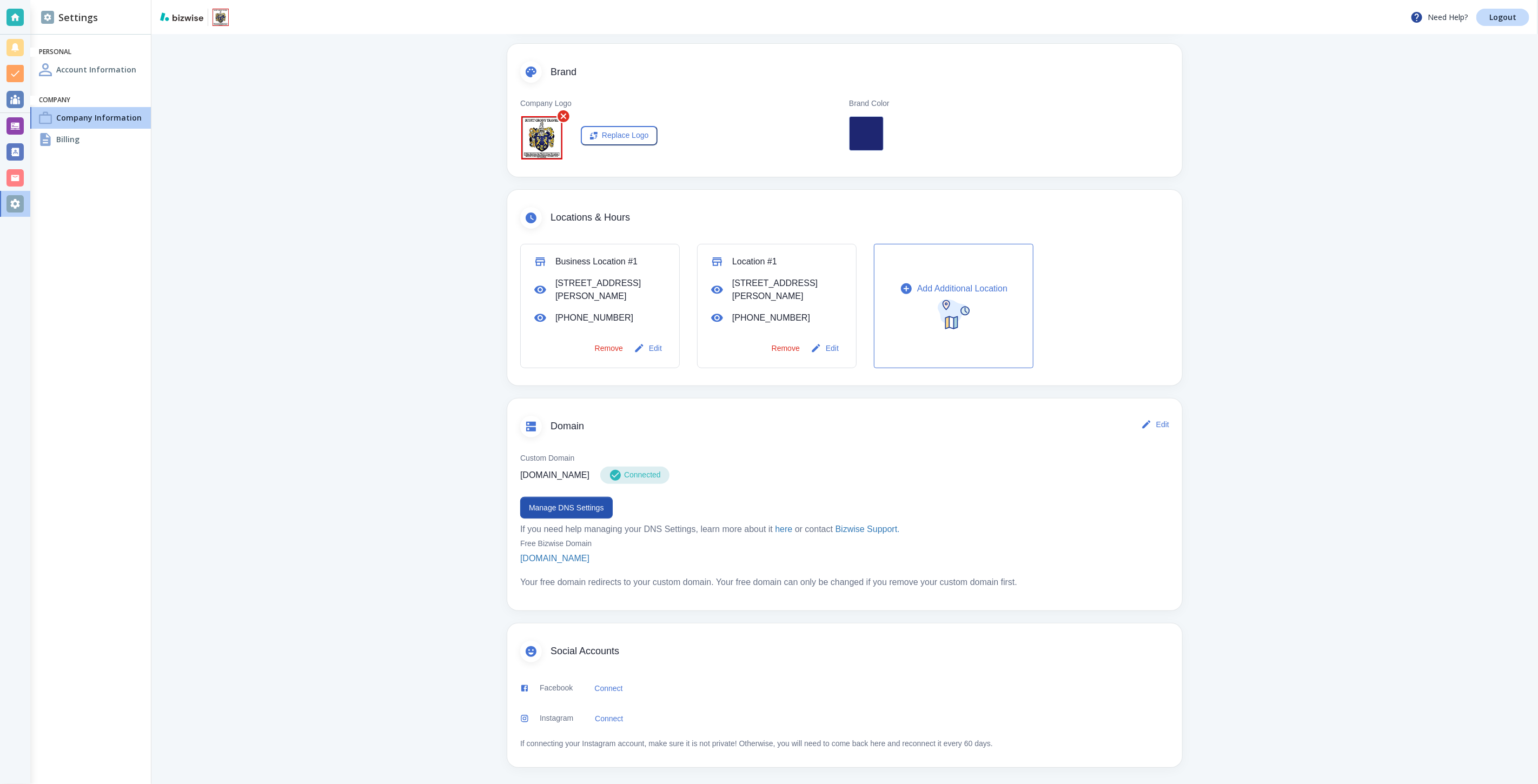
click at [74, 134] on h4 "Billing" at bounding box center [68, 139] width 24 height 11
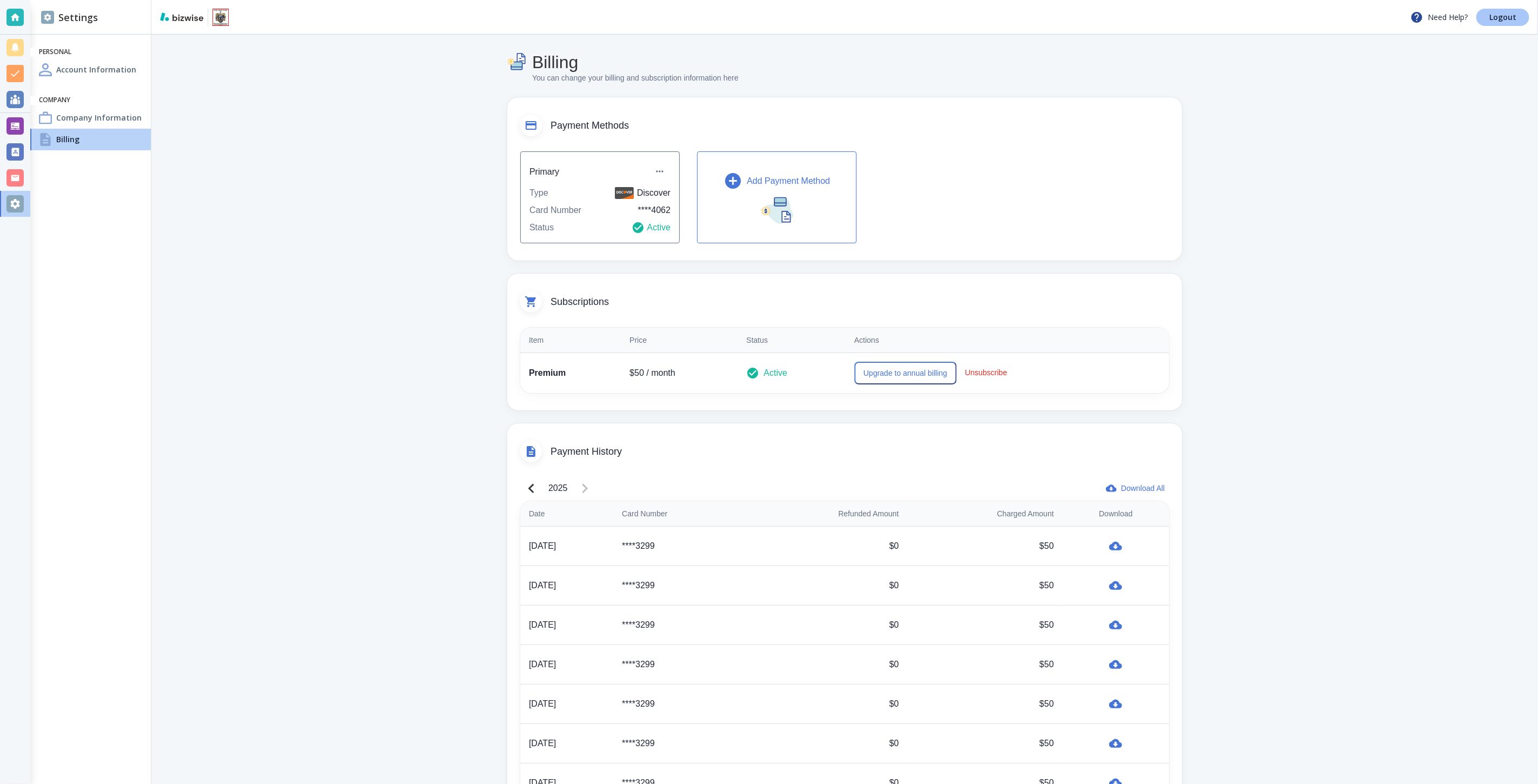
click at [1514, 21] on link "Logout" at bounding box center [1502, 17] width 53 height 17
